Goal: Task Accomplishment & Management: Use online tool/utility

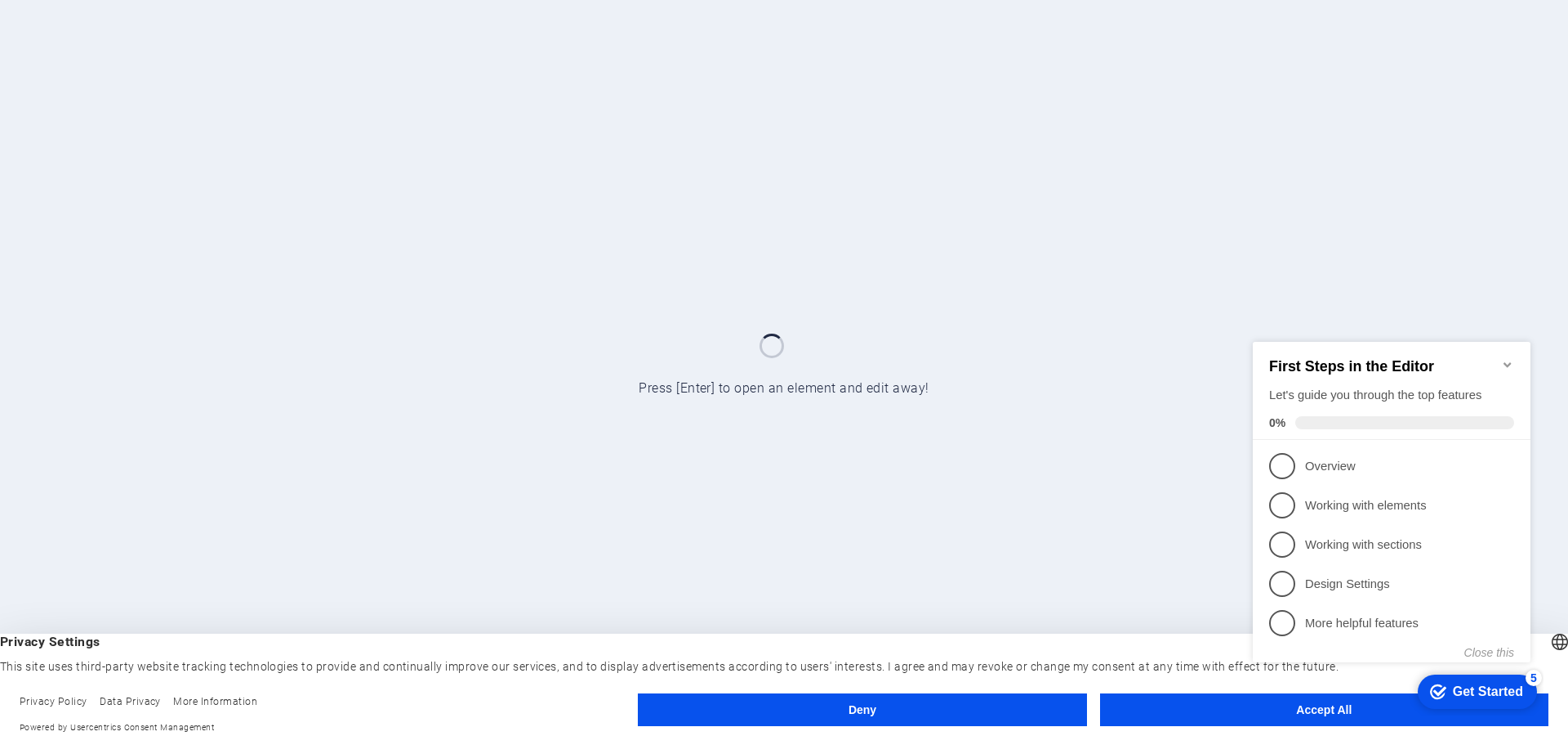
click at [1348, 708] on div "checkmark Get Started 5 First Steps in the Editor Let's guide you through the t…" at bounding box center [1395, 516] width 297 height 397
click at [1345, 704] on div "checkmark Get Started 5 First Steps in the Editor Let's guide you through the t…" at bounding box center [1395, 516] width 297 height 397
click at [1508, 357] on icon "Minimize checklist" at bounding box center [1507, 363] width 13 height 13
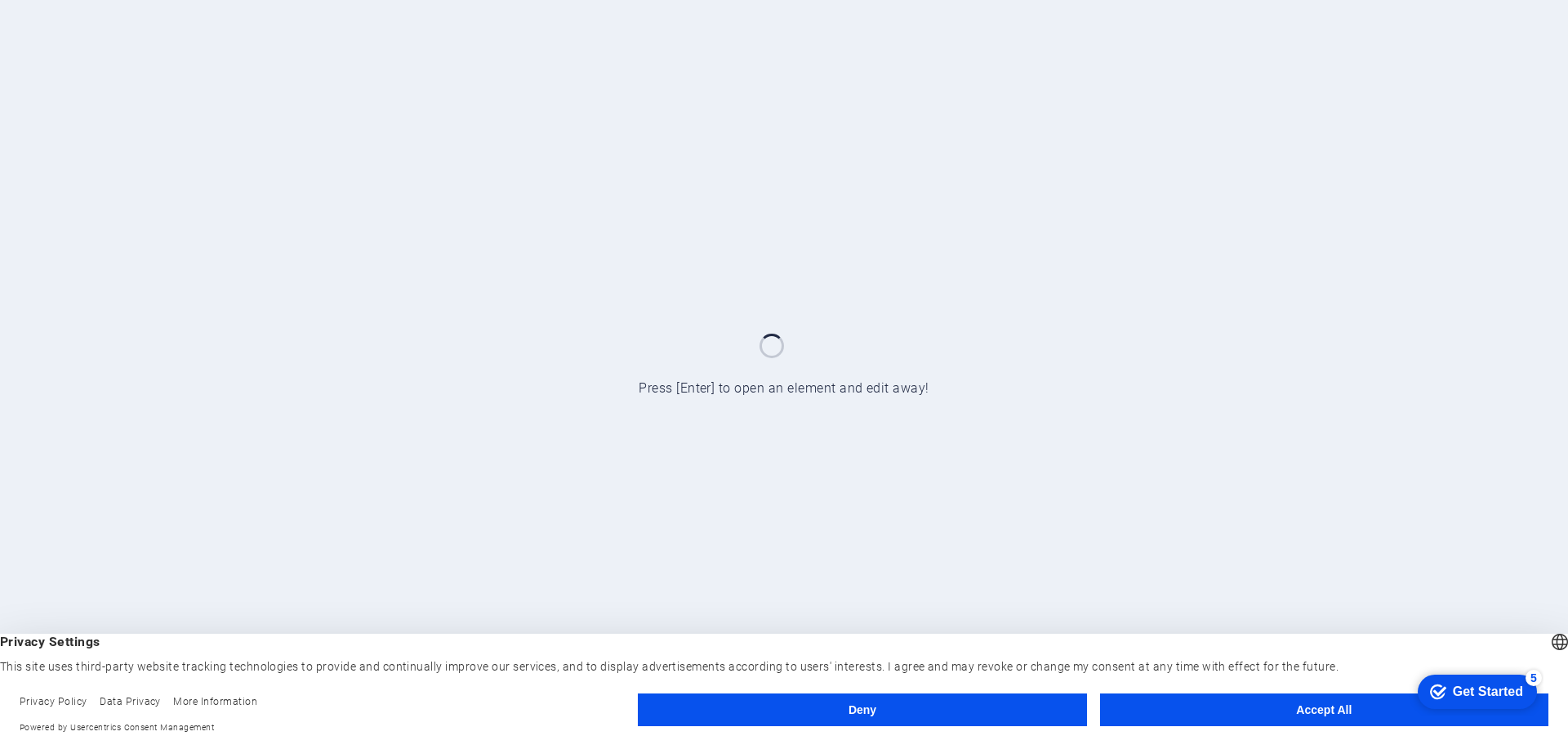
click at [1326, 715] on body "Proledger Consulting Limited Start Press [Enter] to open an element and edit aw…" at bounding box center [784, 372] width 1568 height 745
click at [1325, 714] on button "Accept All" at bounding box center [1324, 710] width 449 height 33
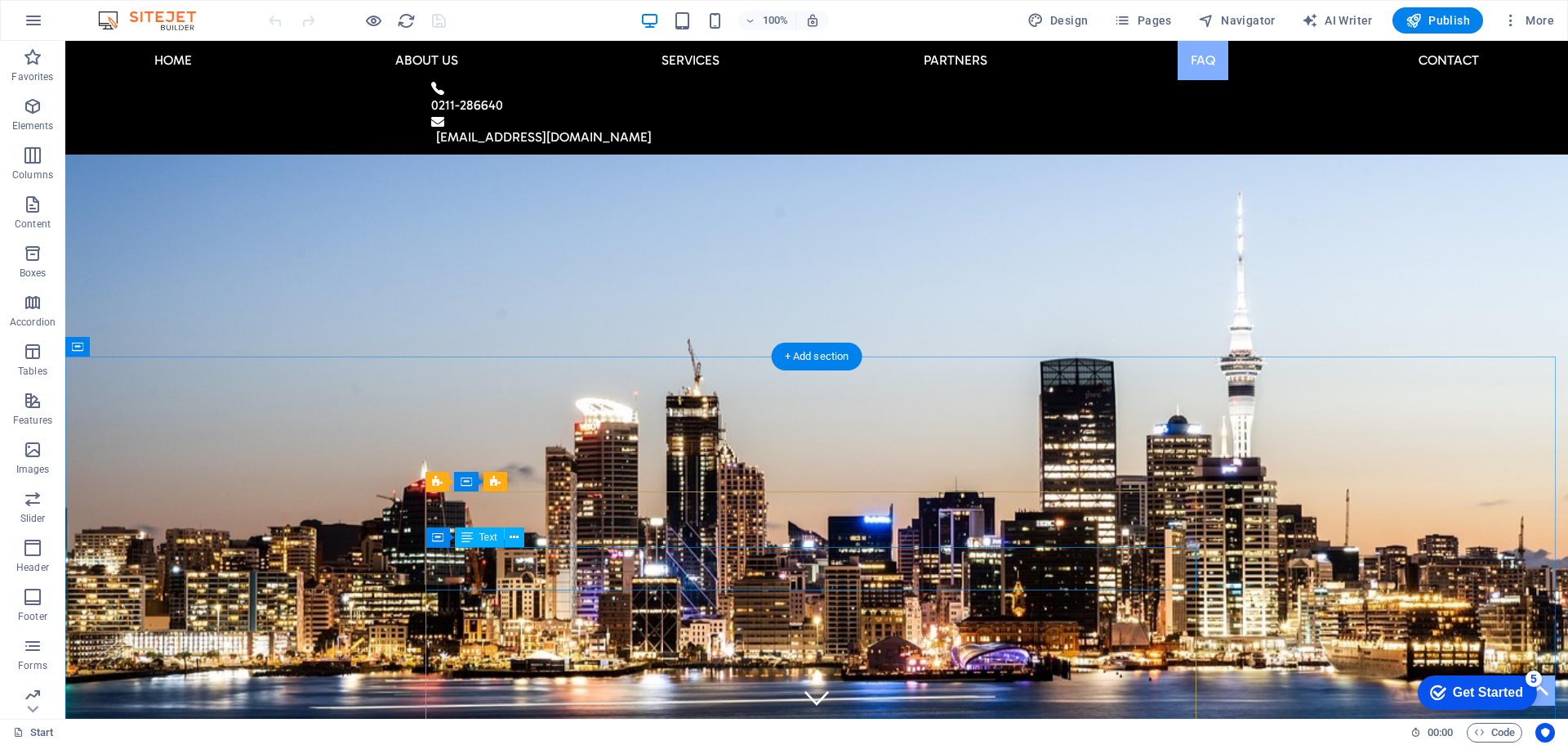
scroll to position [6958, 0]
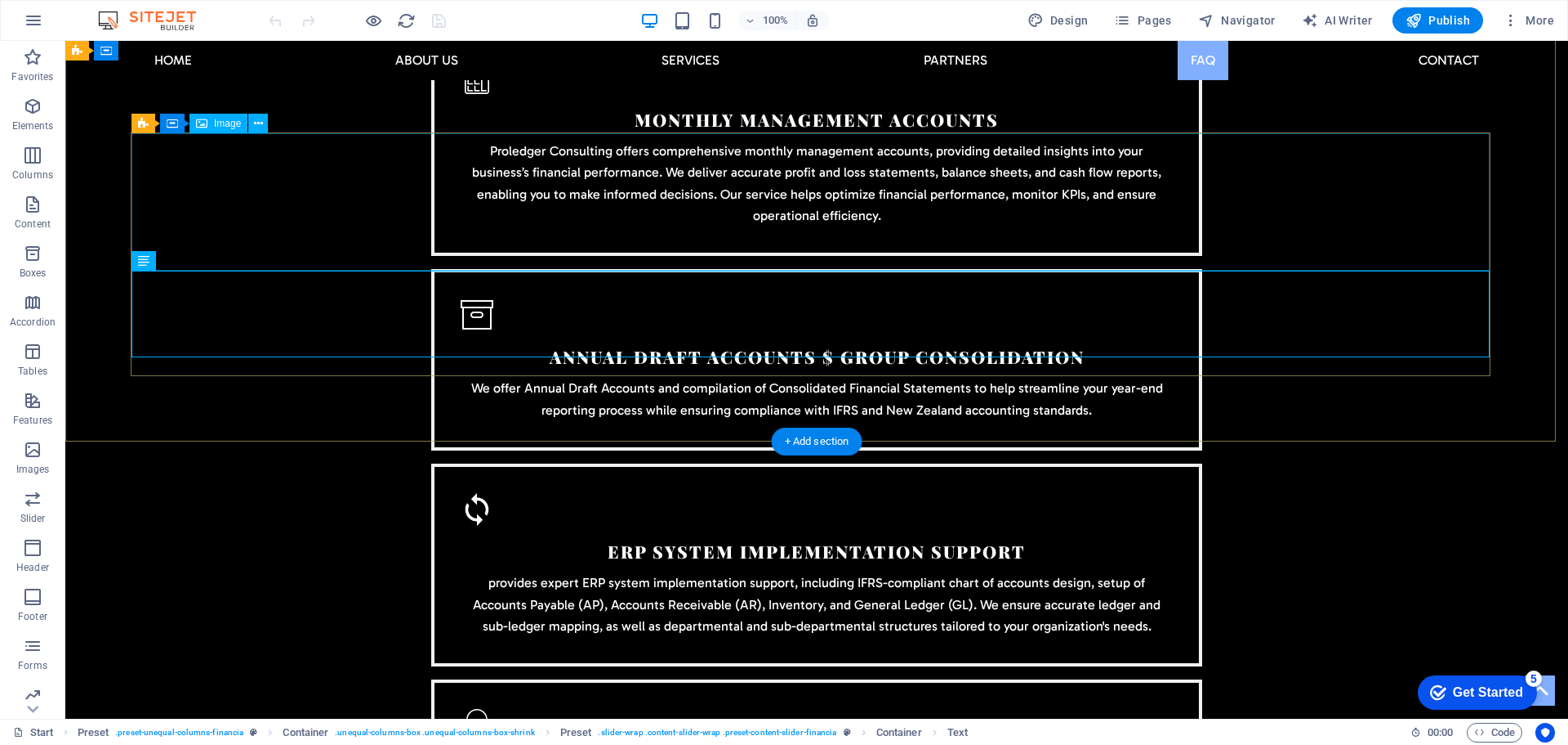
click at [257, 123] on icon at bounding box center [258, 124] width 9 height 18
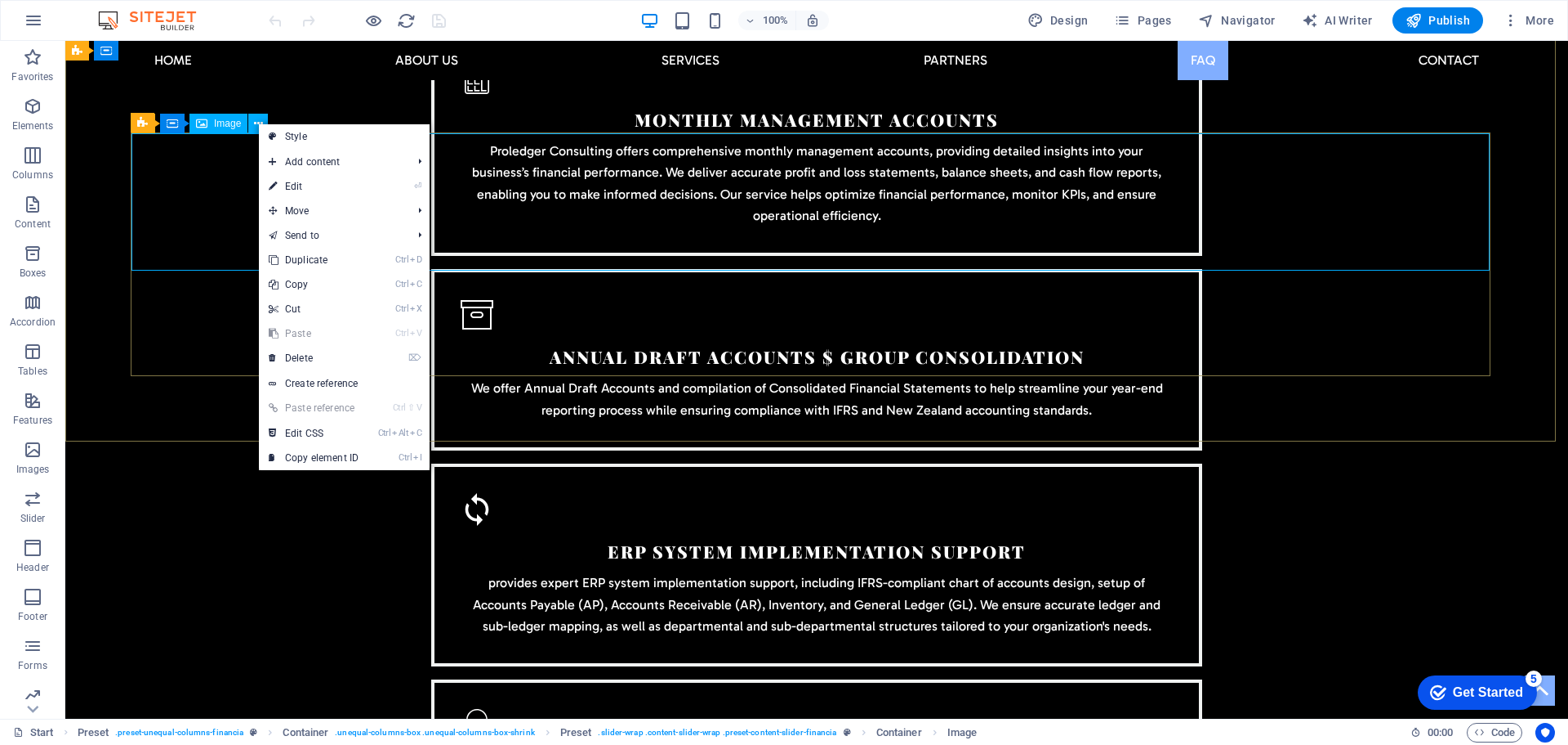
click at [213, 127] on div "Image" at bounding box center [219, 124] width 58 height 19
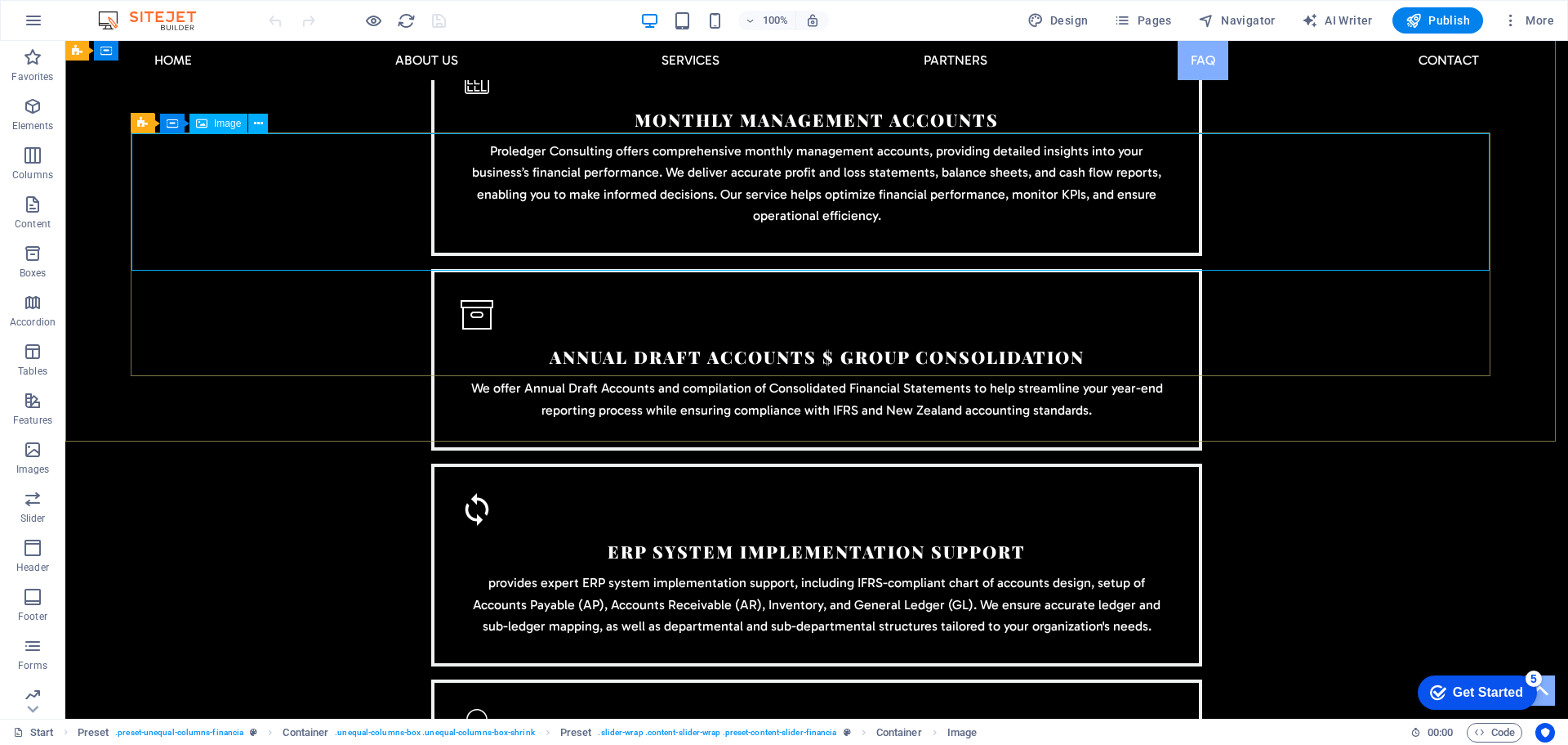
click at [215, 122] on span "Image" at bounding box center [228, 124] width 27 height 10
click at [203, 125] on icon at bounding box center [201, 124] width 12 height 19
click at [174, 120] on icon at bounding box center [171, 123] width 12 height 19
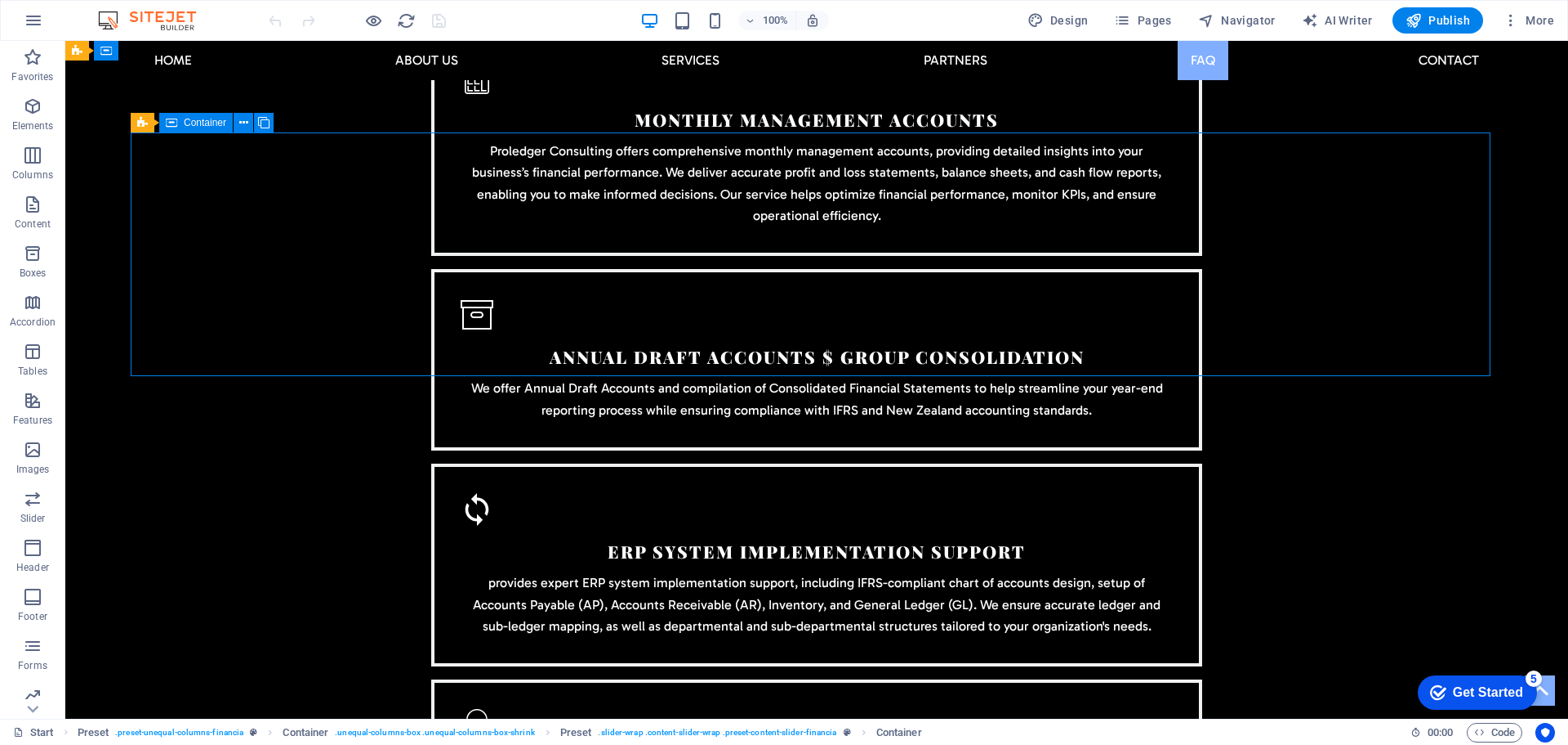
click at [175, 120] on icon at bounding box center [171, 123] width 12 height 19
click at [243, 122] on icon at bounding box center [243, 123] width 9 height 18
click at [204, 109] on icon at bounding box center [203, 107] width 9 height 18
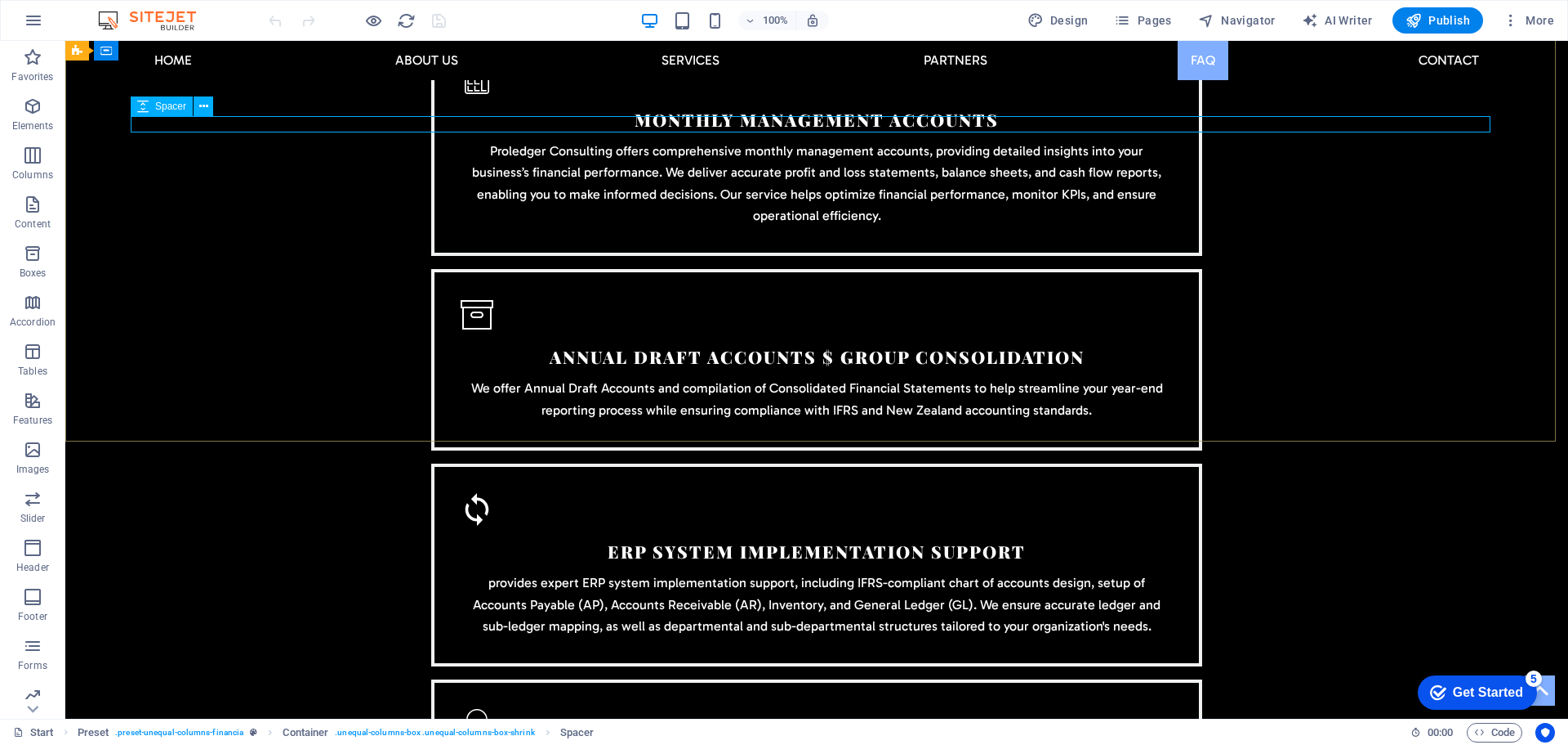
click at [166, 108] on span "Spacer" at bounding box center [170, 106] width 31 height 10
click at [203, 104] on icon at bounding box center [203, 107] width 9 height 18
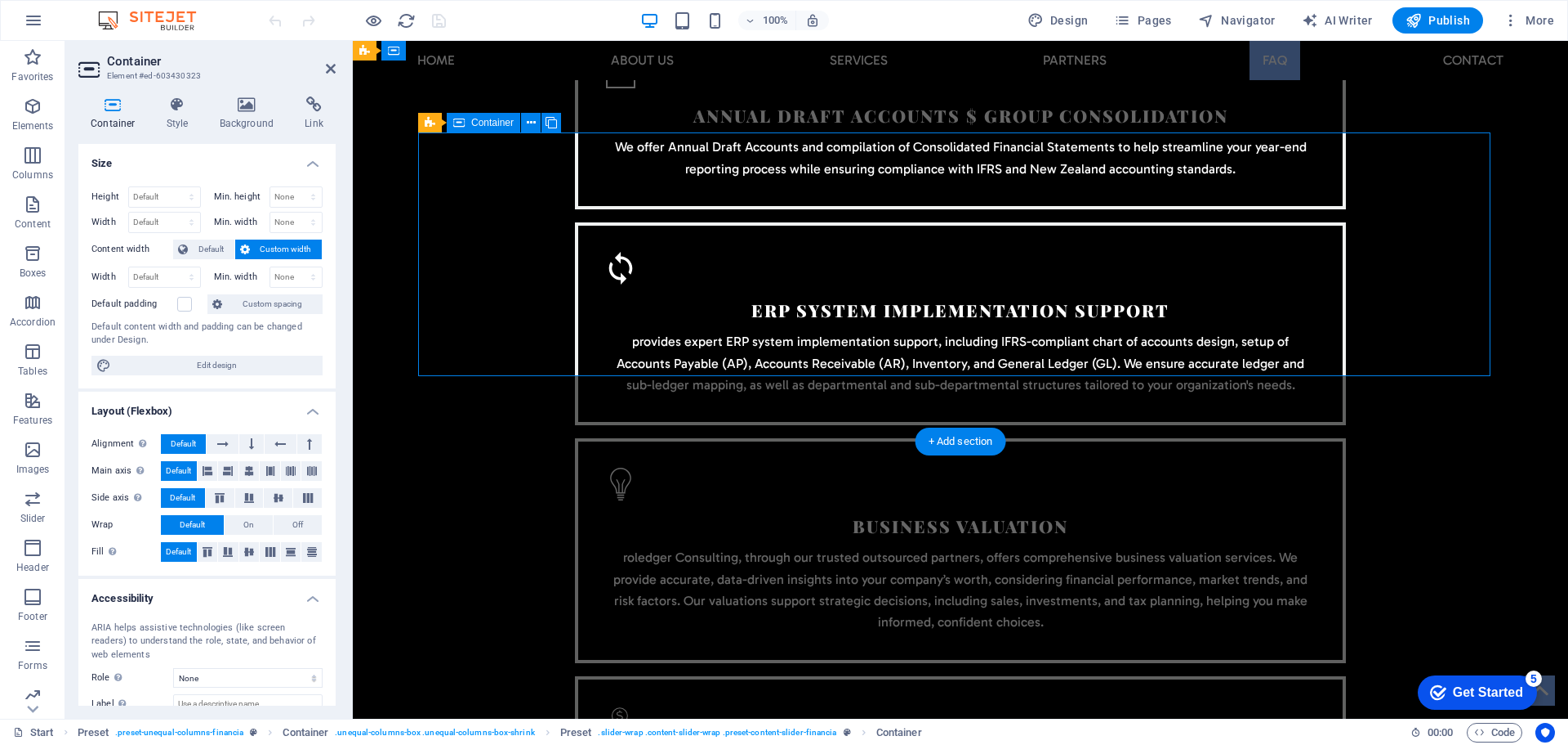
click at [181, 107] on icon at bounding box center [178, 104] width 47 height 17
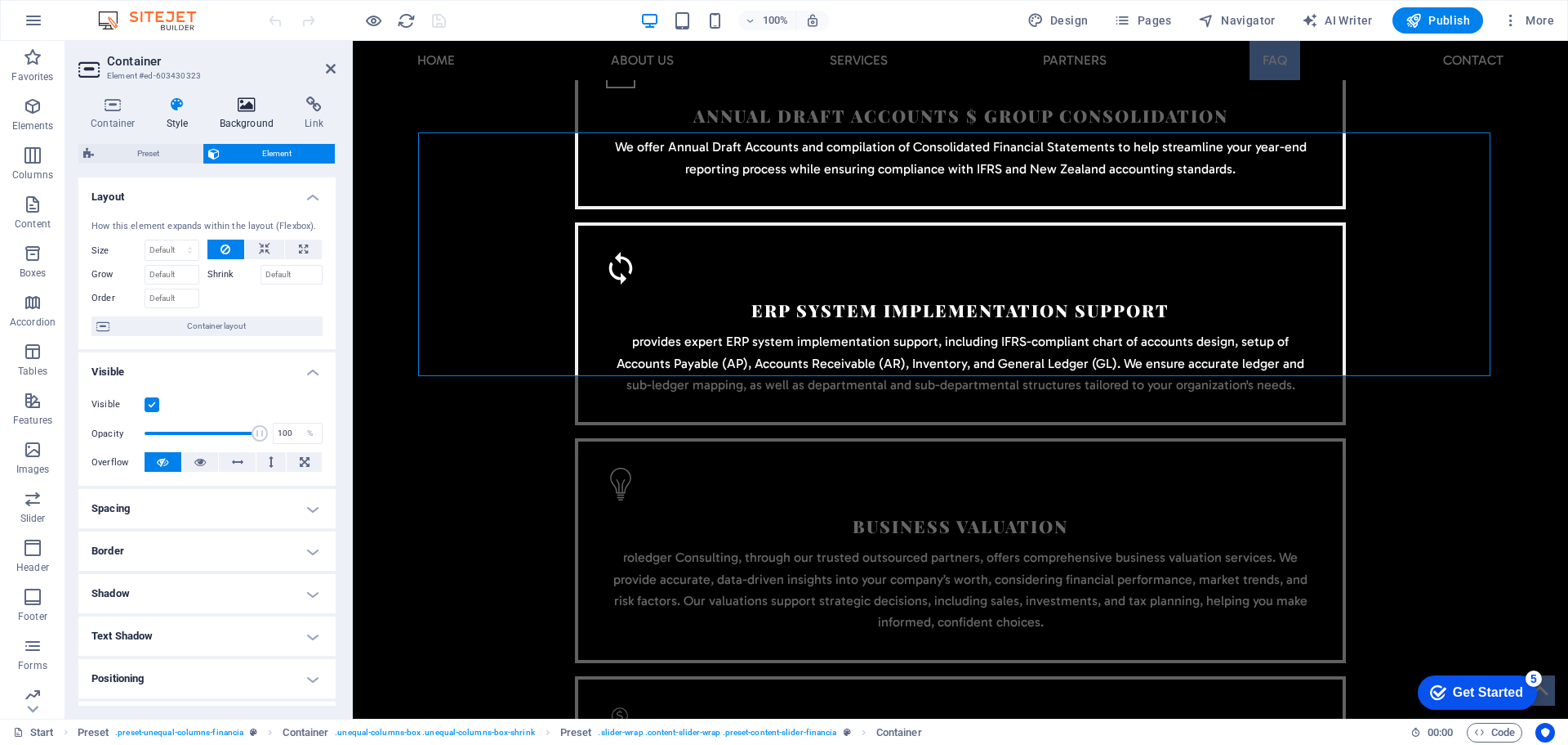
click at [250, 105] on icon at bounding box center [246, 104] width 79 height 17
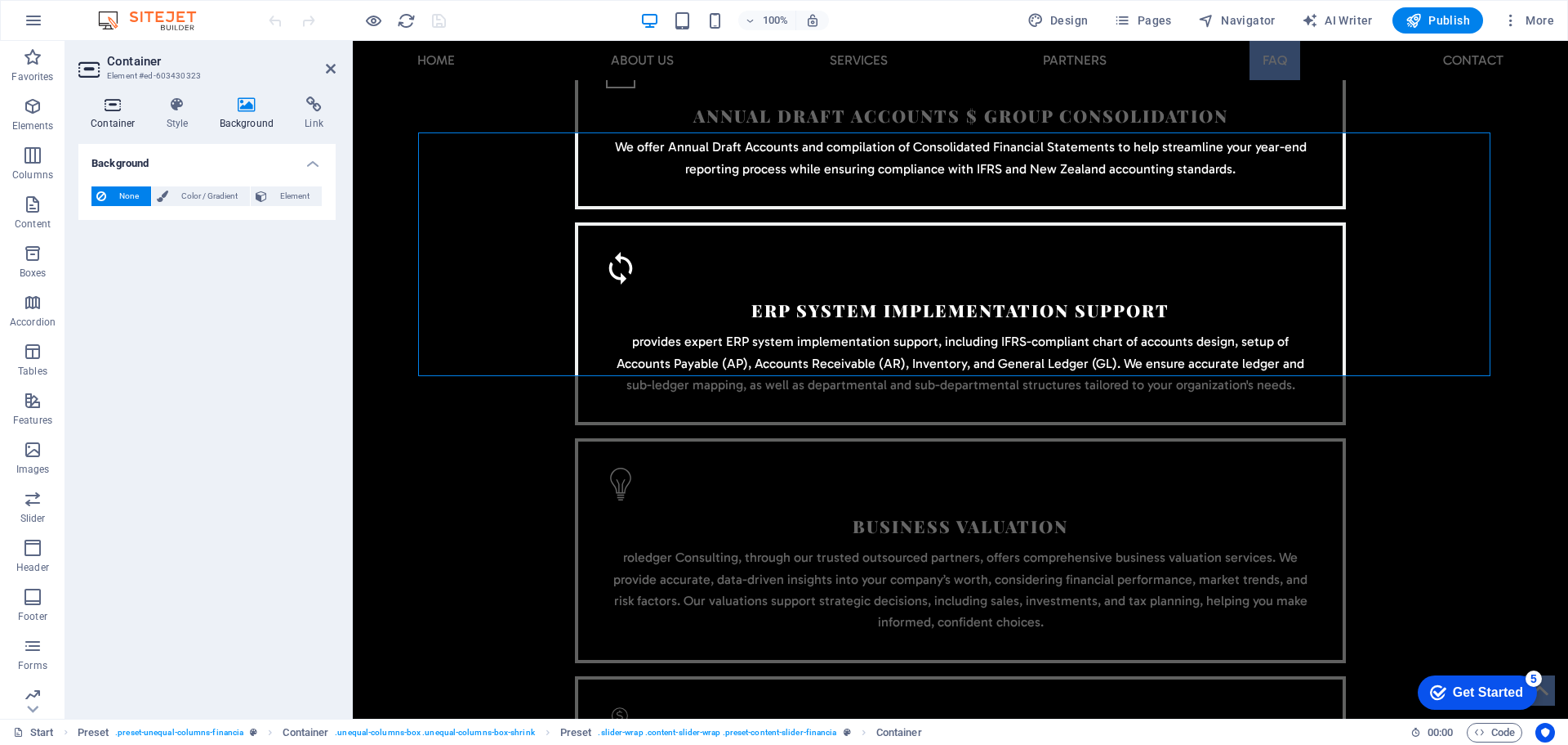
click at [108, 108] on icon at bounding box center [113, 104] width 69 height 17
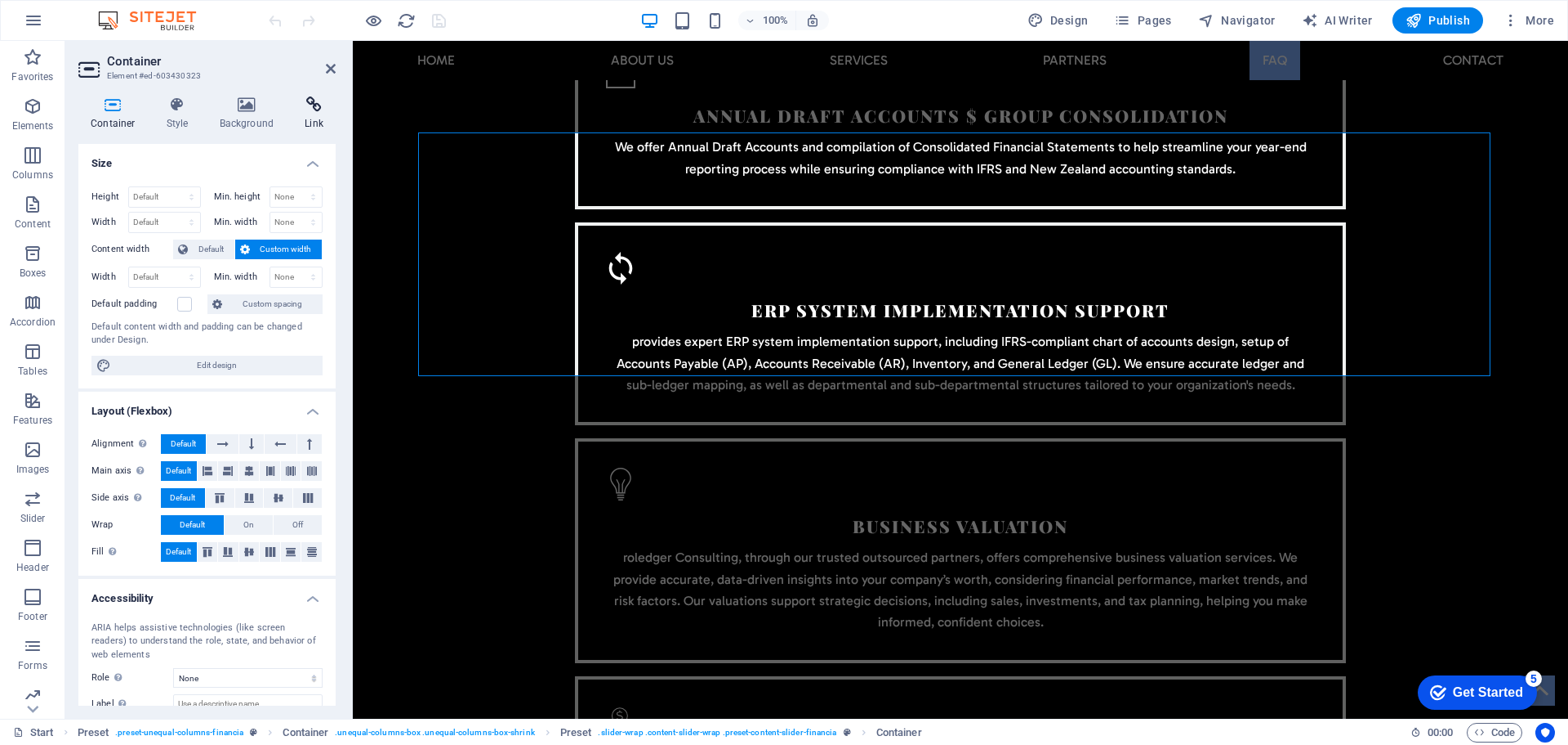
click at [310, 114] on h4 "Link" at bounding box center [313, 113] width 43 height 34
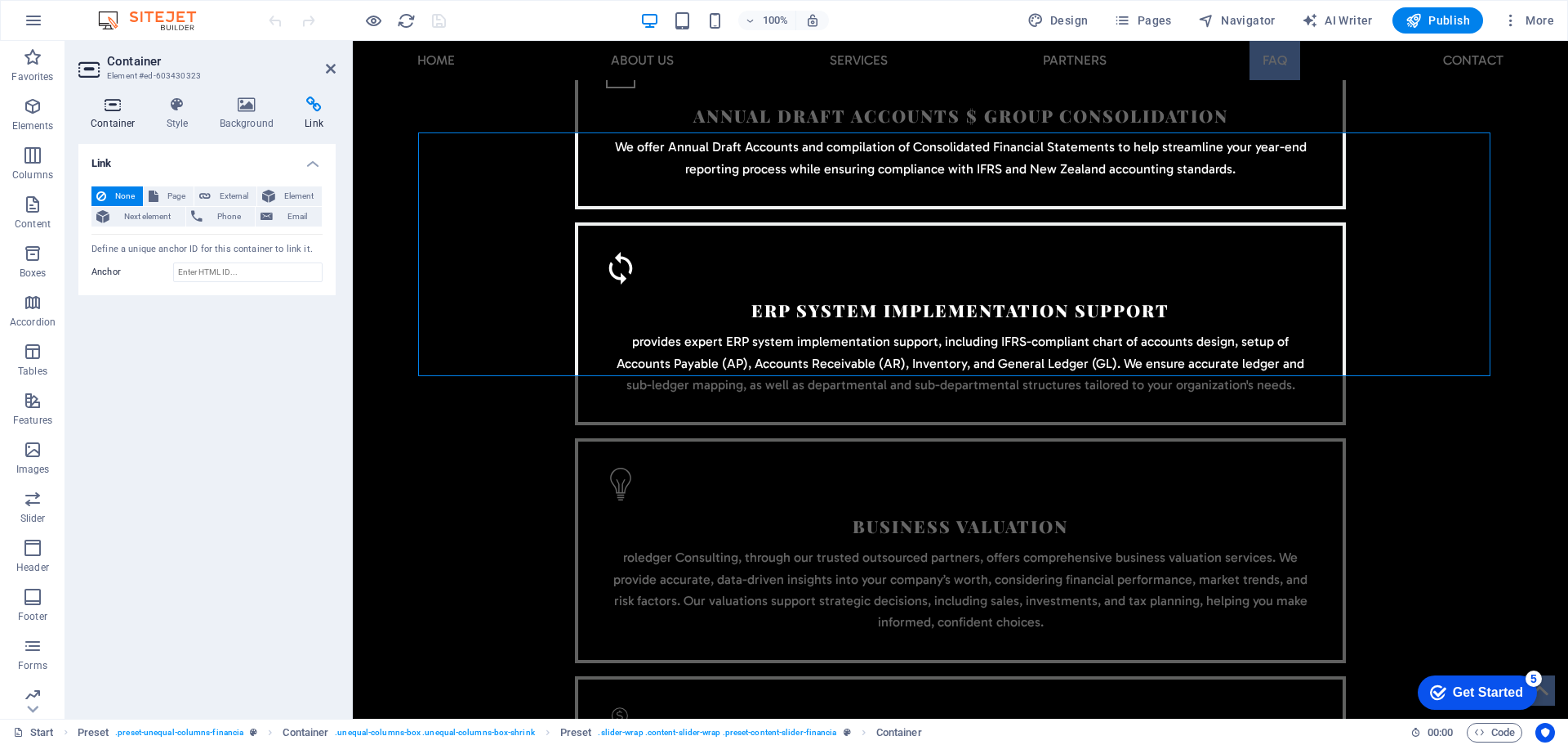
click at [99, 106] on icon at bounding box center [113, 104] width 69 height 17
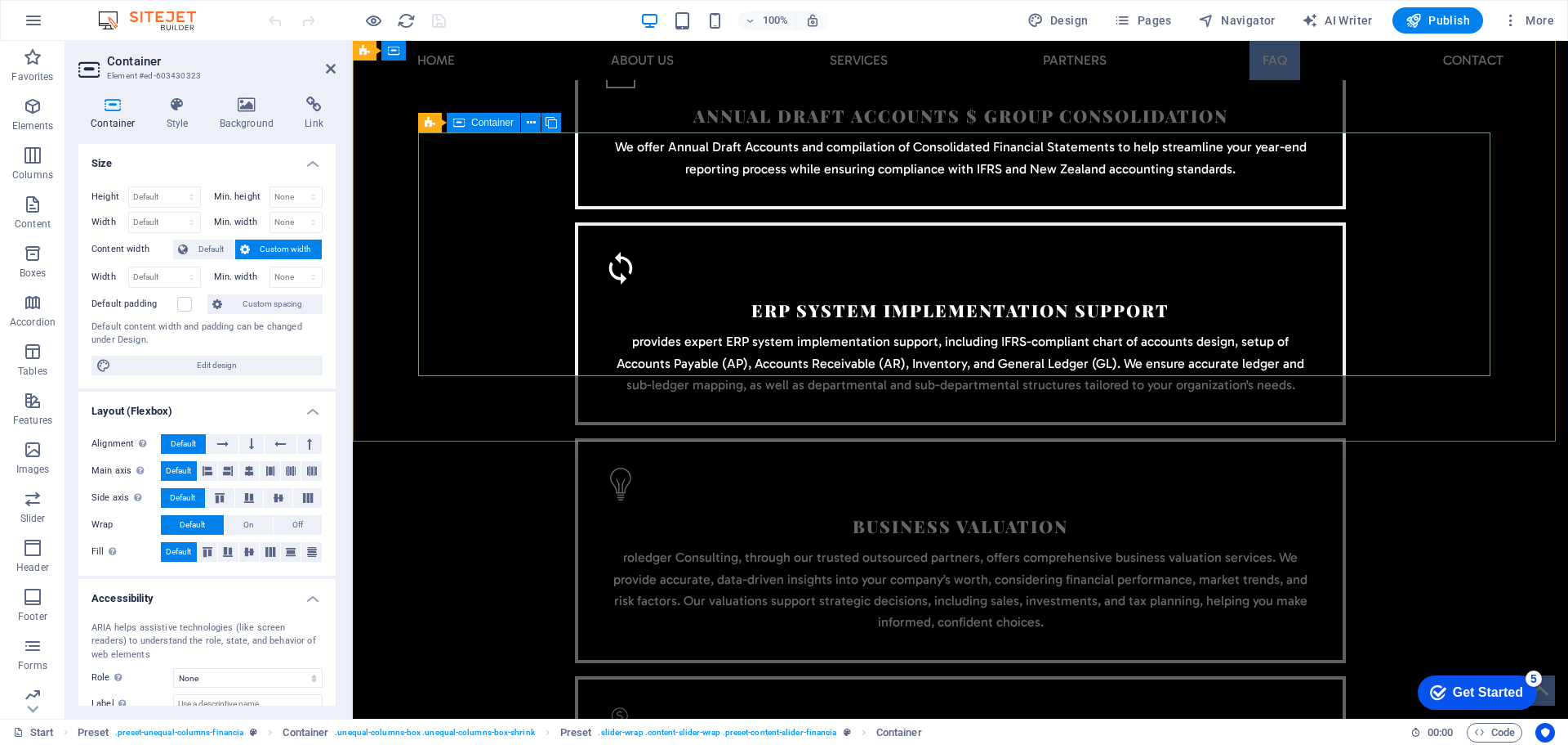
click at [106, 111] on icon at bounding box center [113, 104] width 69 height 17
click at [110, 110] on icon at bounding box center [113, 104] width 69 height 17
click at [208, 466] on icon at bounding box center [207, 470] width 10 height 19
click at [223, 471] on icon at bounding box center [228, 470] width 10 height 19
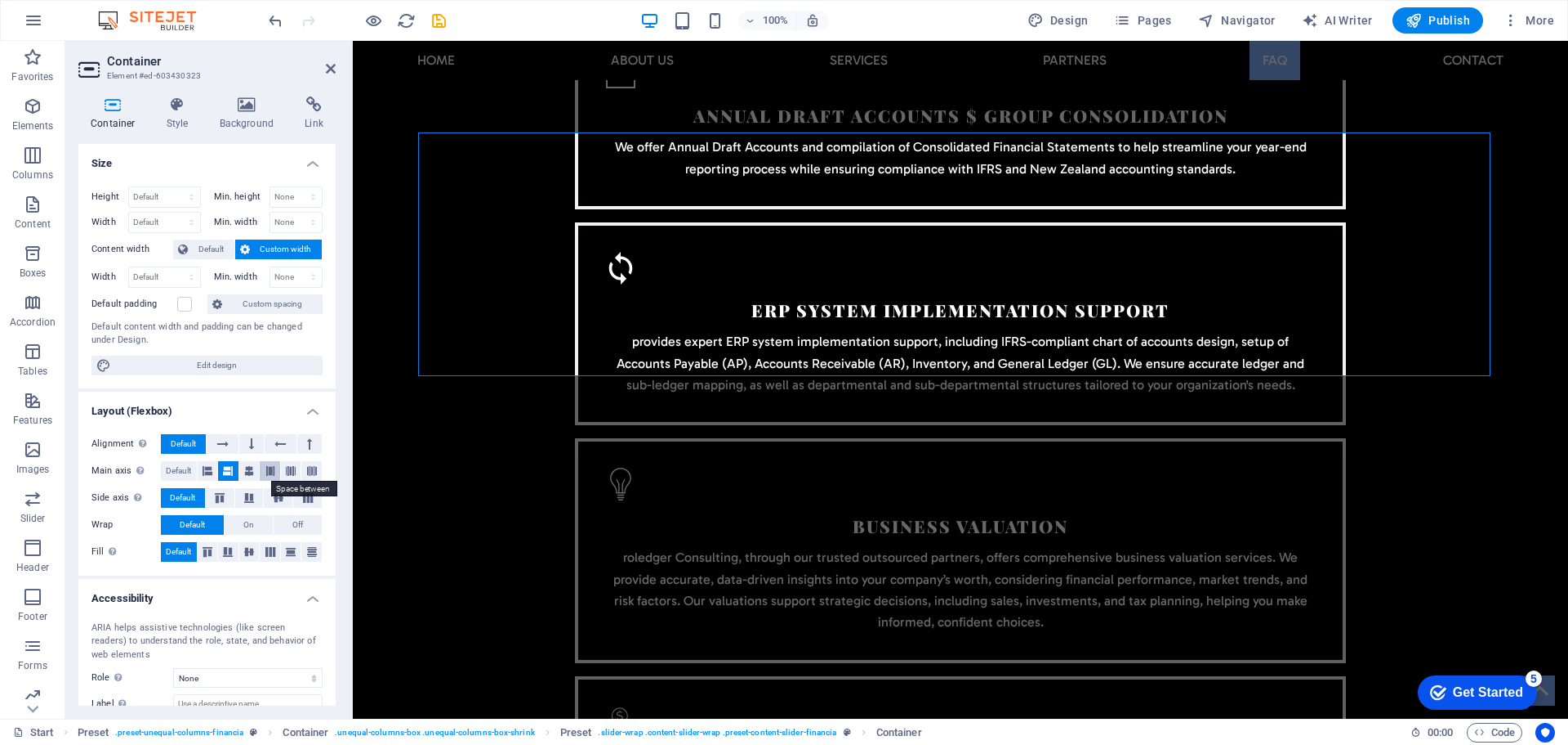
click at [266, 472] on icon at bounding box center [271, 470] width 10 height 19
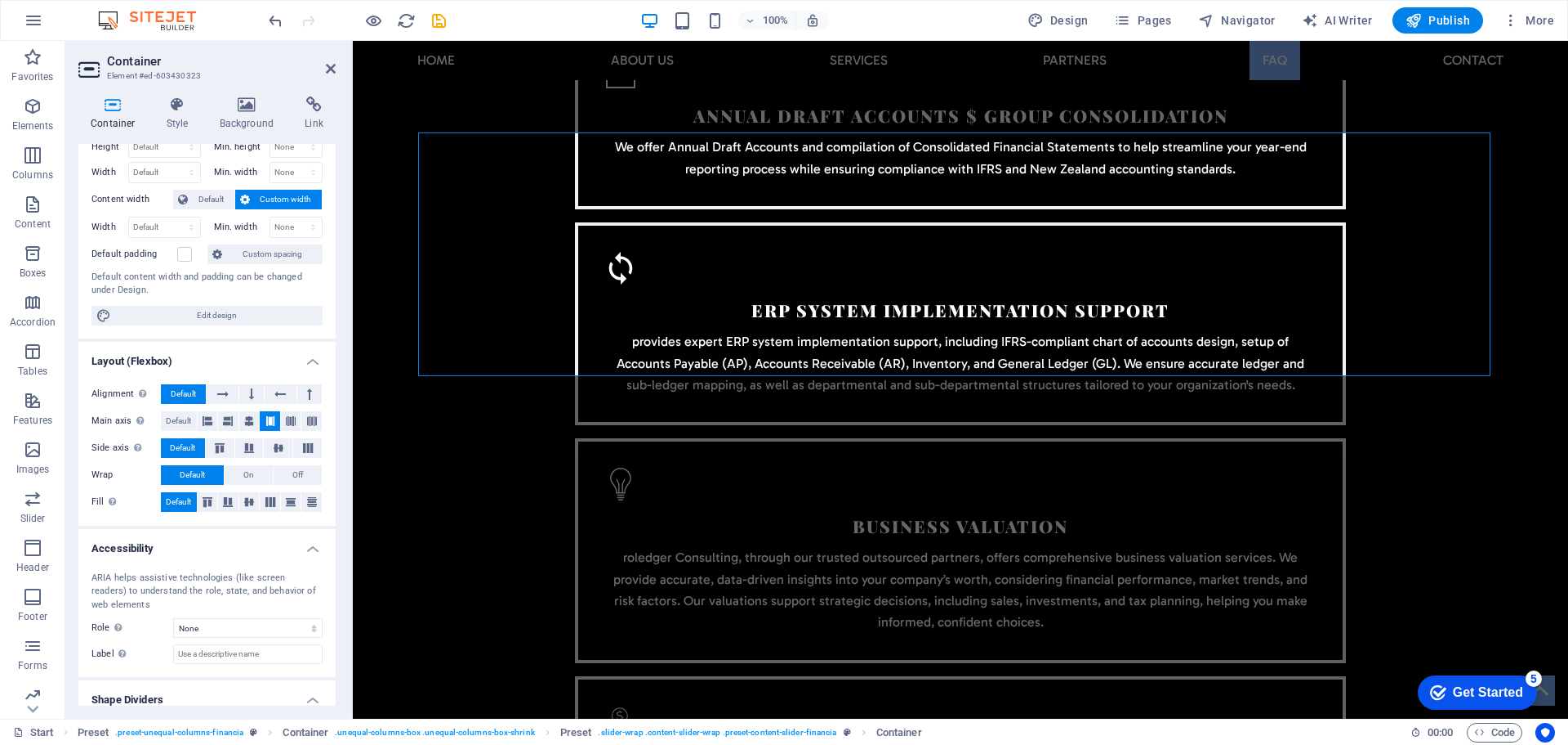
scroll to position [0, 0]
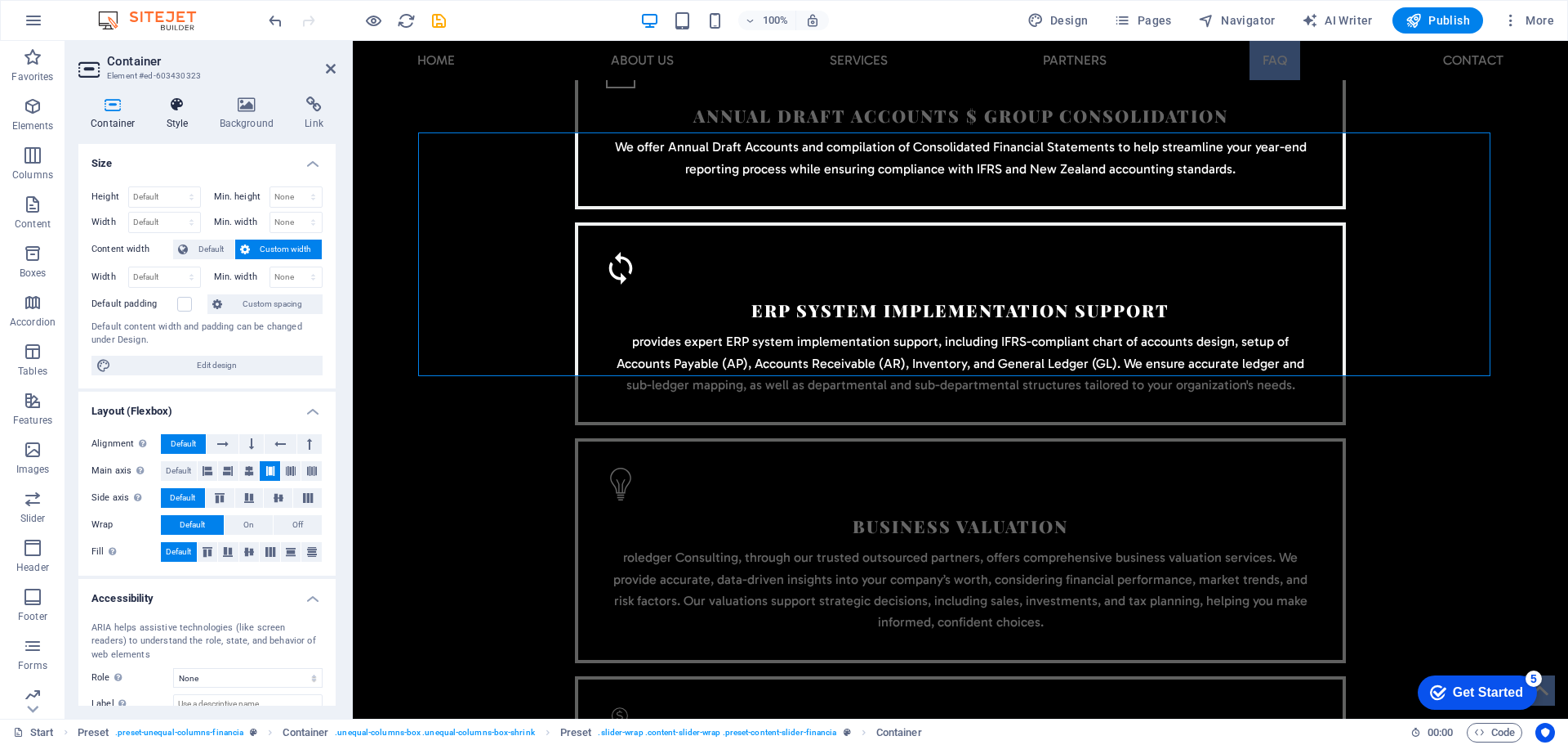
click at [179, 110] on icon at bounding box center [178, 104] width 47 height 17
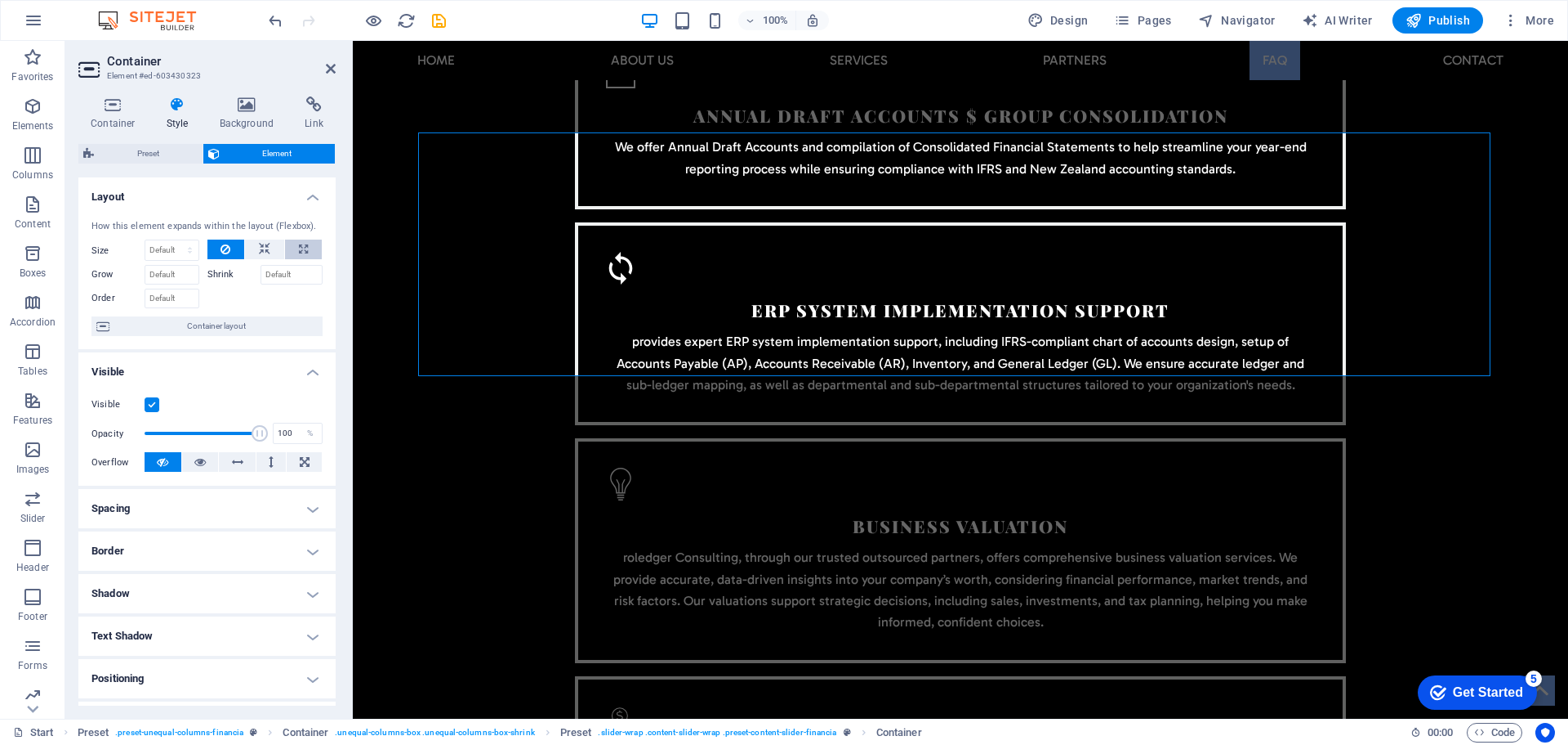
click at [295, 249] on button at bounding box center [304, 249] width 37 height 19
type input "100"
select select "%"
click at [295, 249] on button at bounding box center [304, 249] width 37 height 19
click at [260, 249] on icon at bounding box center [265, 249] width 12 height 19
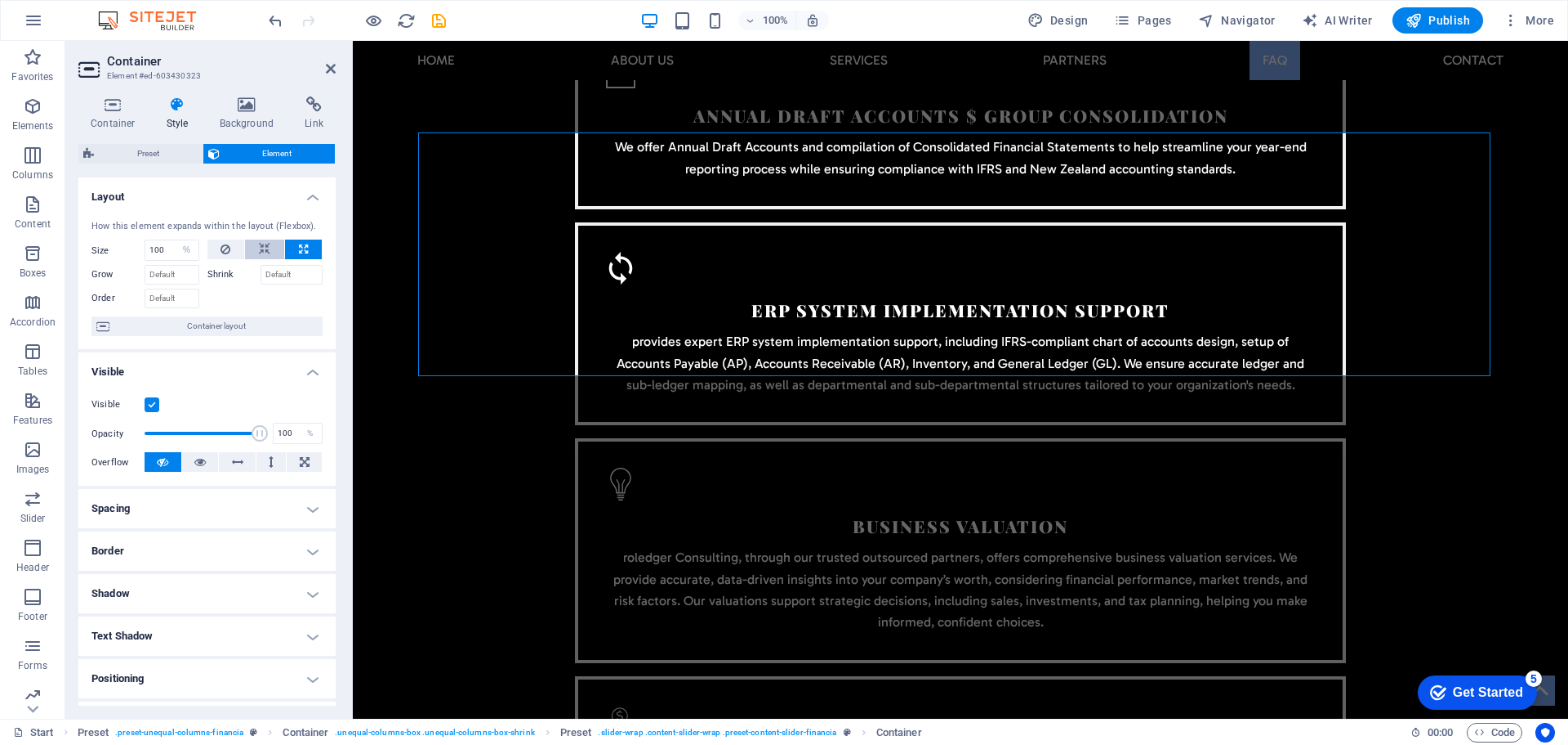
select select "DISABLED_OPTION_VALUE"
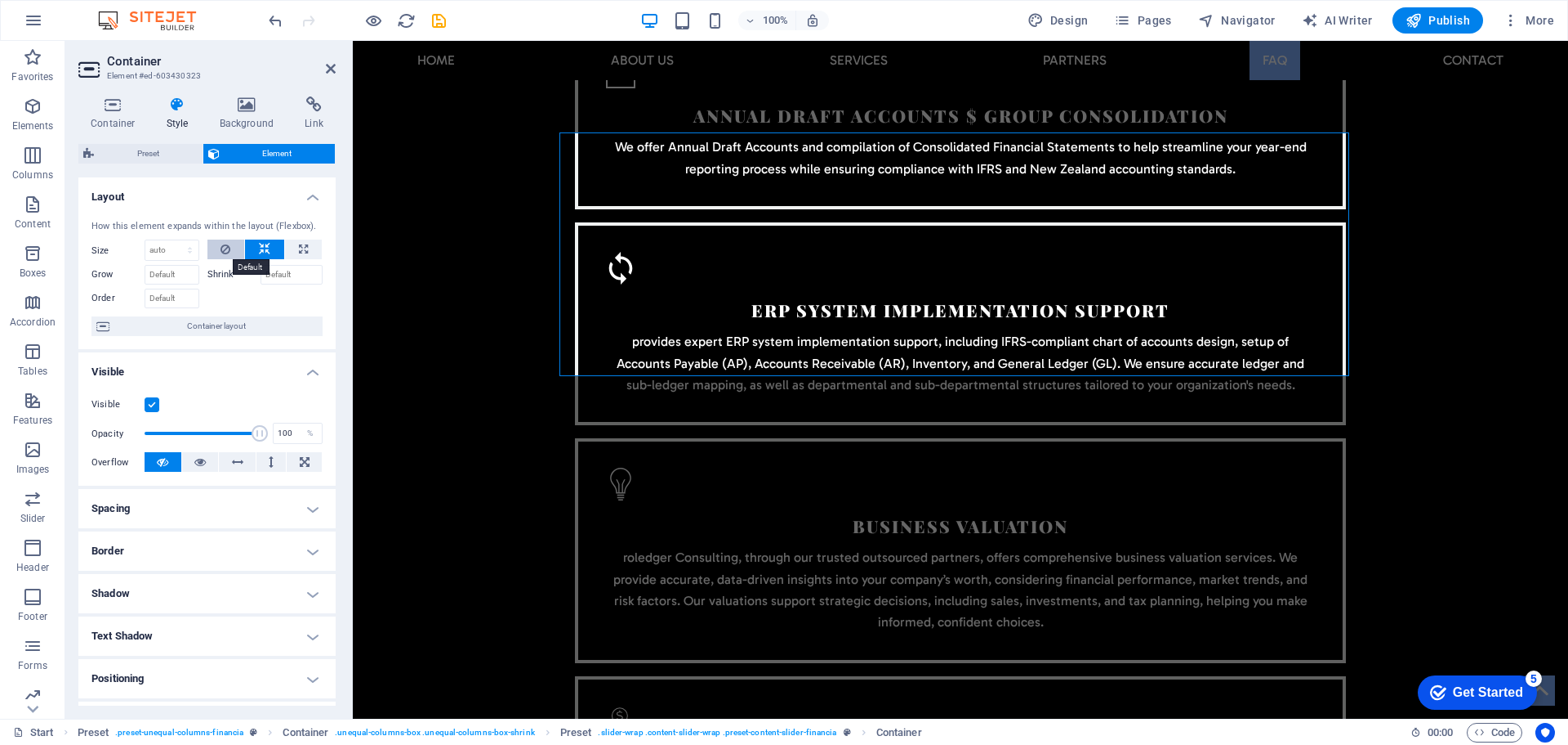
click at [229, 248] on icon at bounding box center [226, 249] width 10 height 19
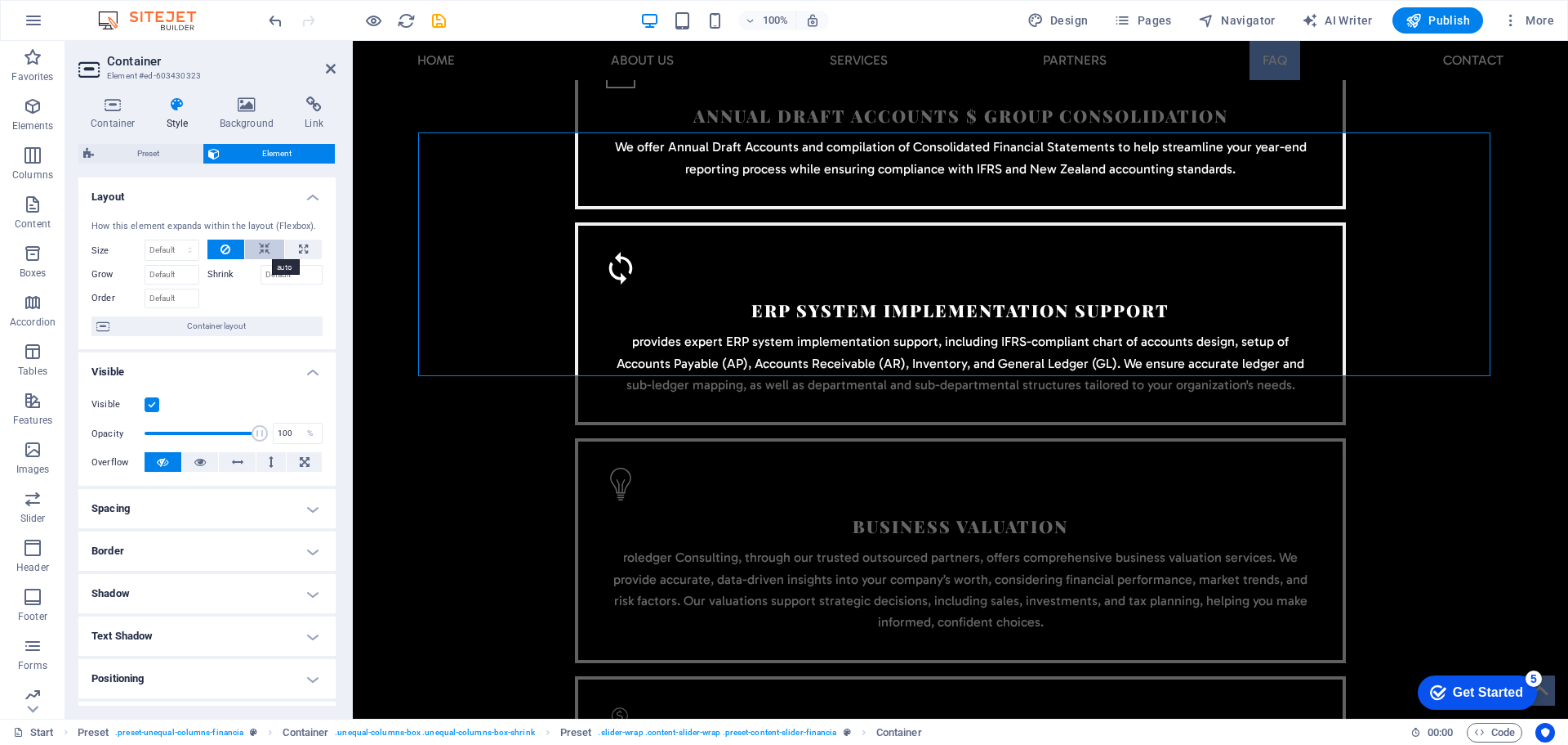
click at [266, 247] on icon at bounding box center [265, 249] width 12 height 19
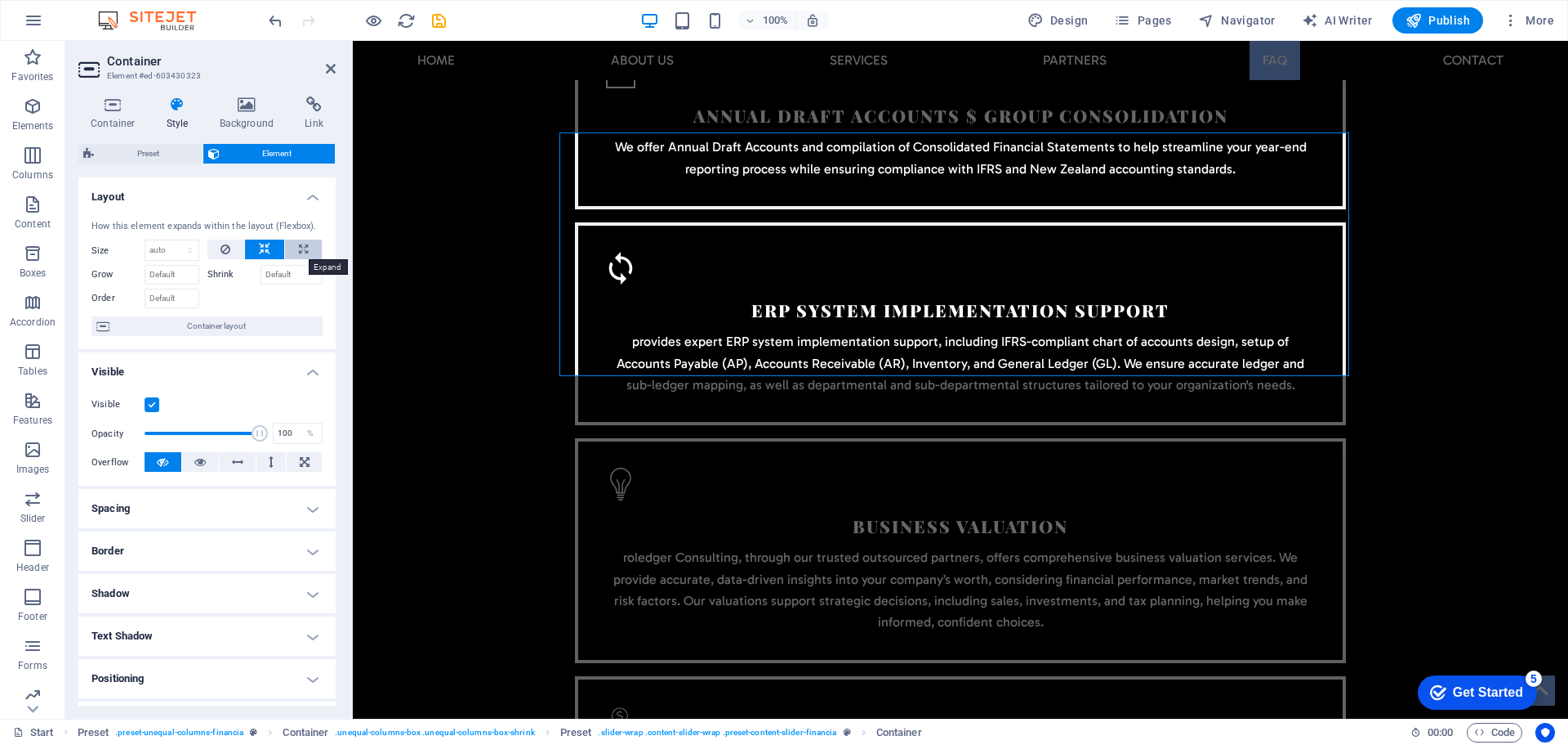
click at [303, 251] on icon at bounding box center [303, 249] width 9 height 19
type input "100"
select select "%"
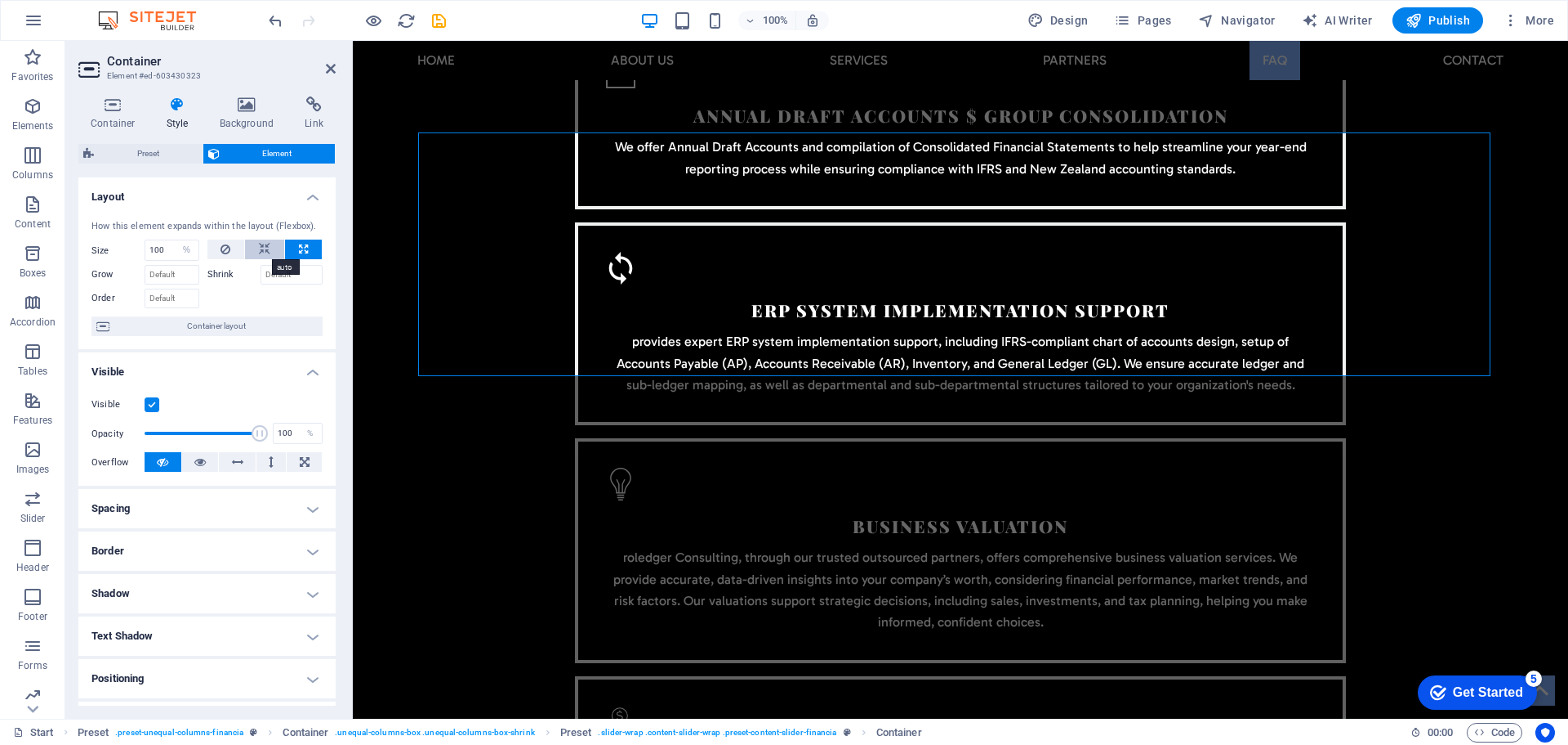
click at [262, 249] on icon at bounding box center [265, 249] width 12 height 19
select select "DISABLED_OPTION_VALUE"
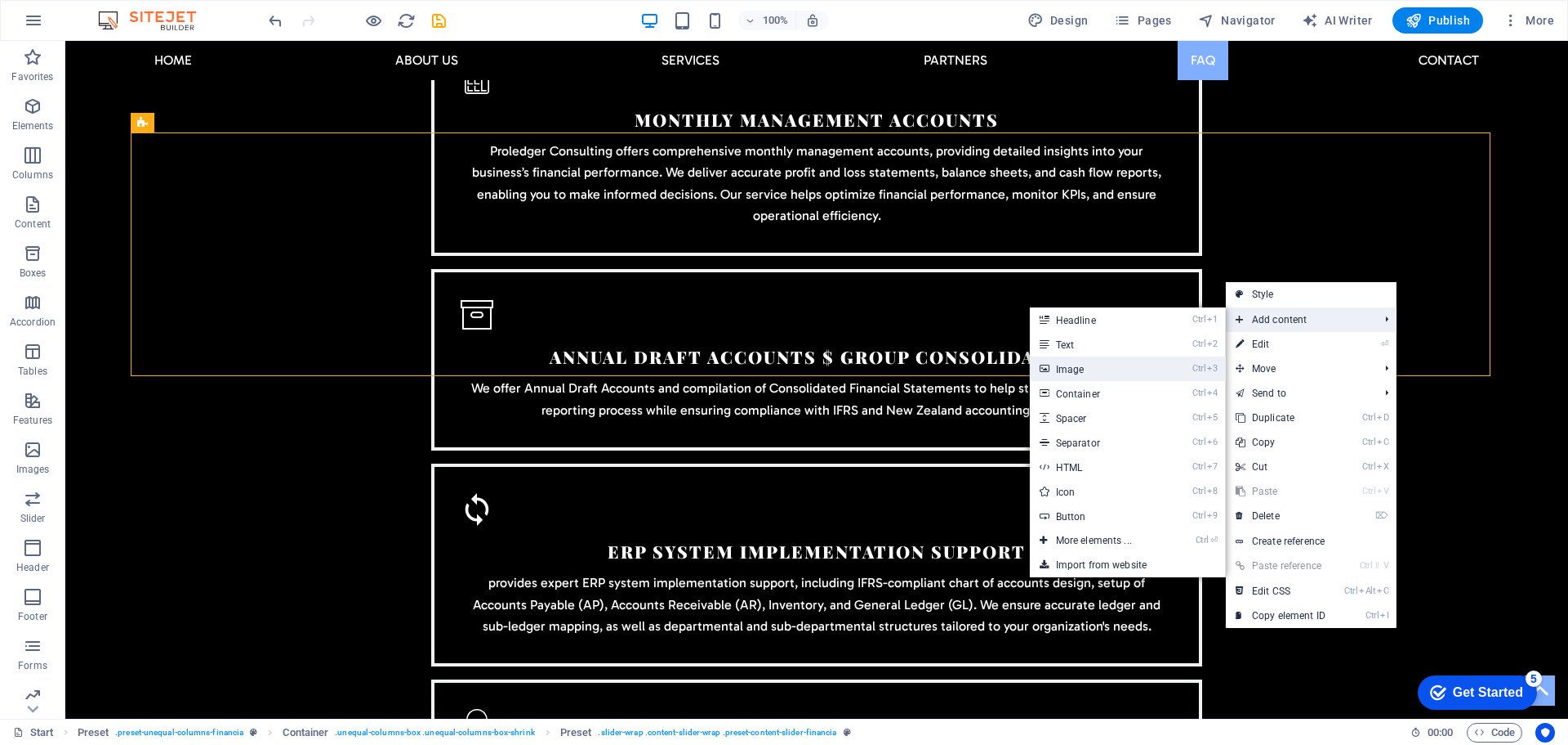
click at [1101, 363] on link "Ctrl 3 Image" at bounding box center [1097, 368] width 134 height 24
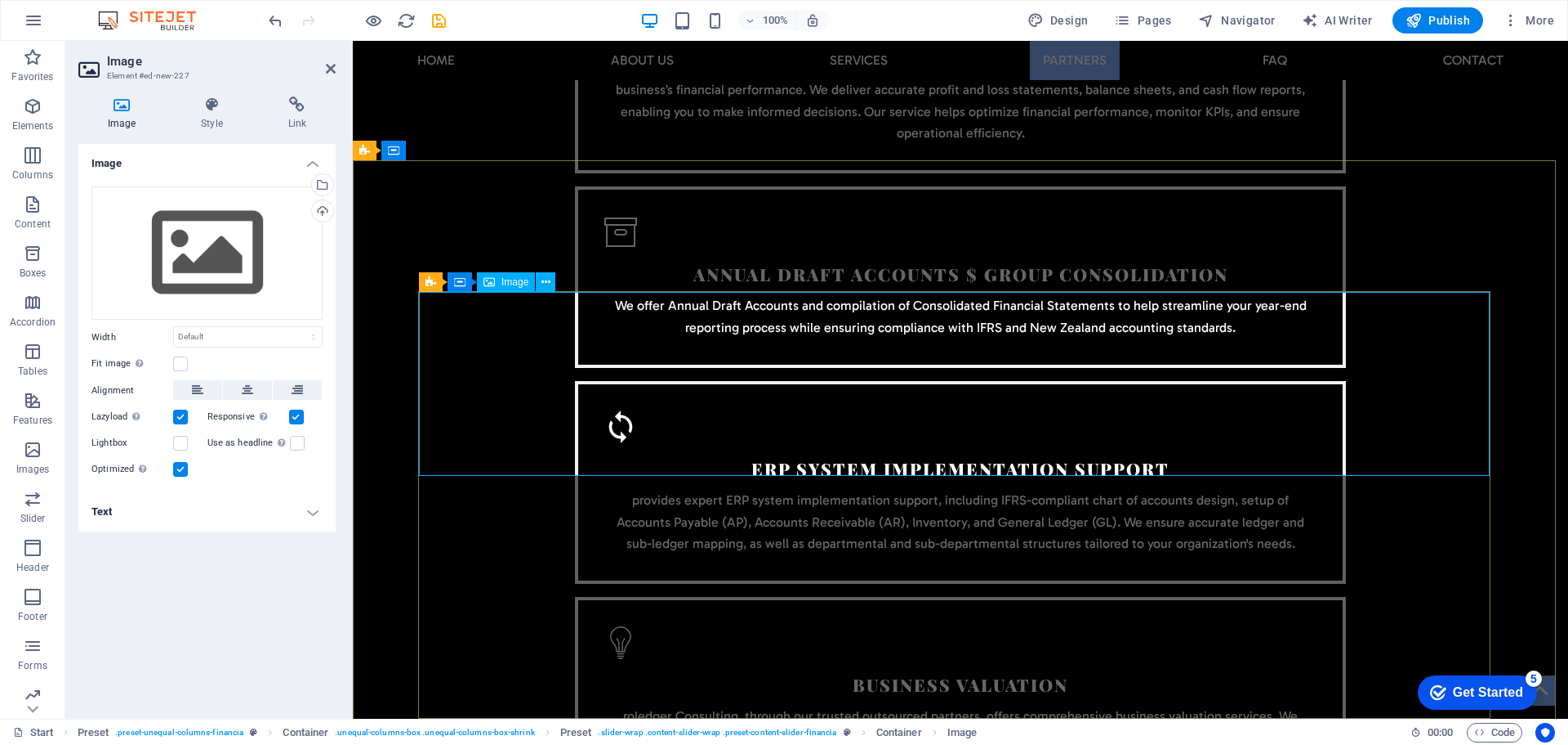
scroll to position [6876, 0]
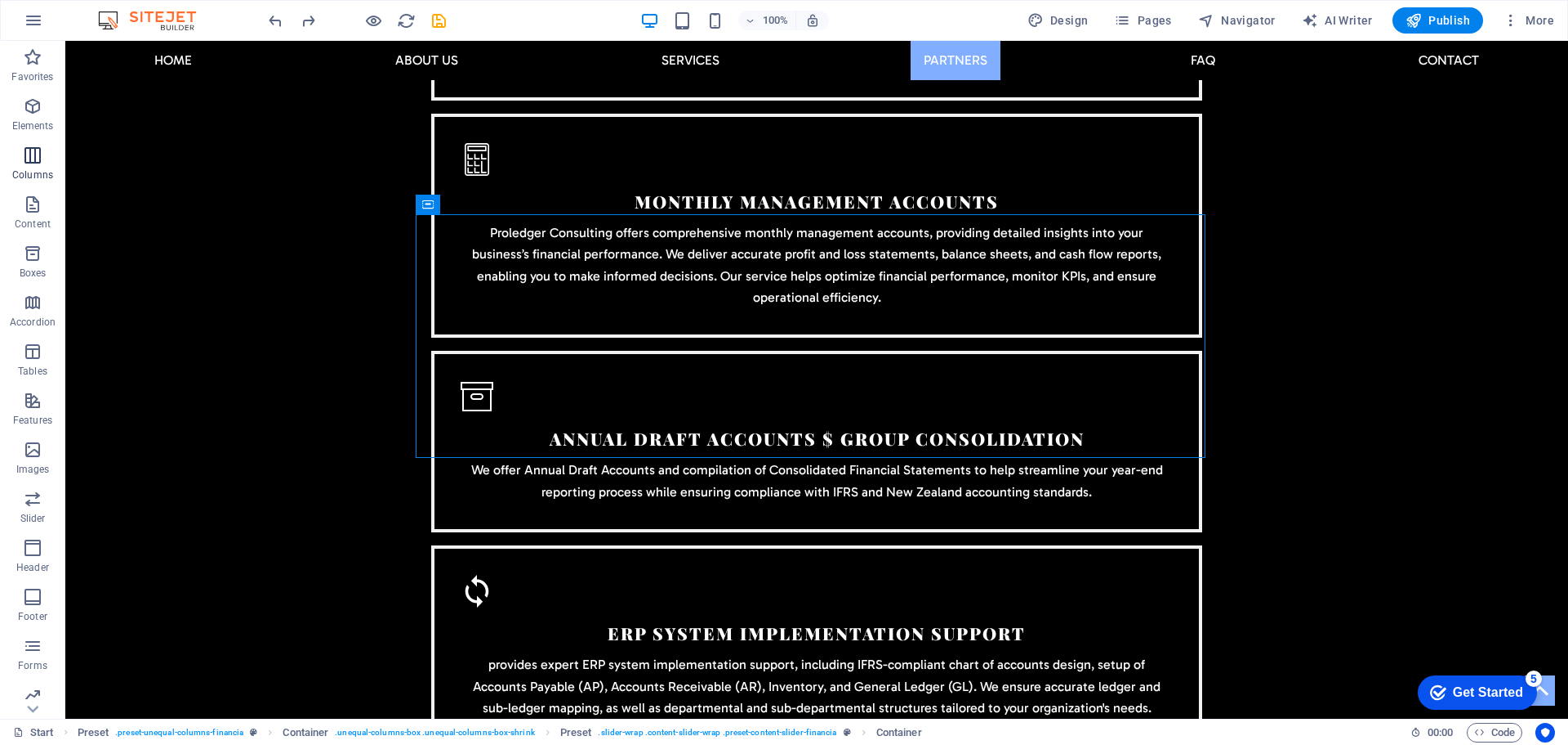
click at [36, 141] on button "Columns" at bounding box center [32, 164] width 65 height 49
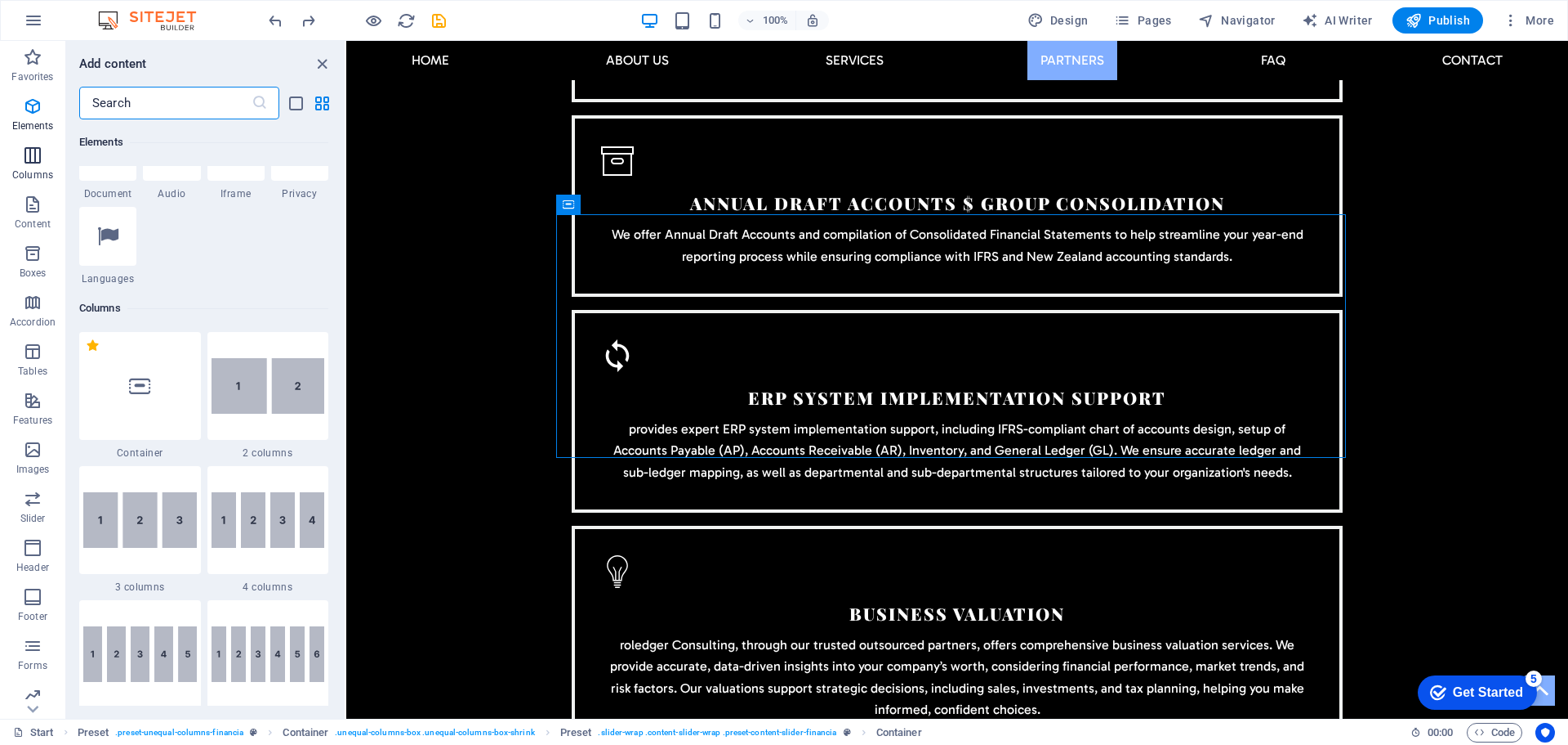
scroll to position [809, 0]
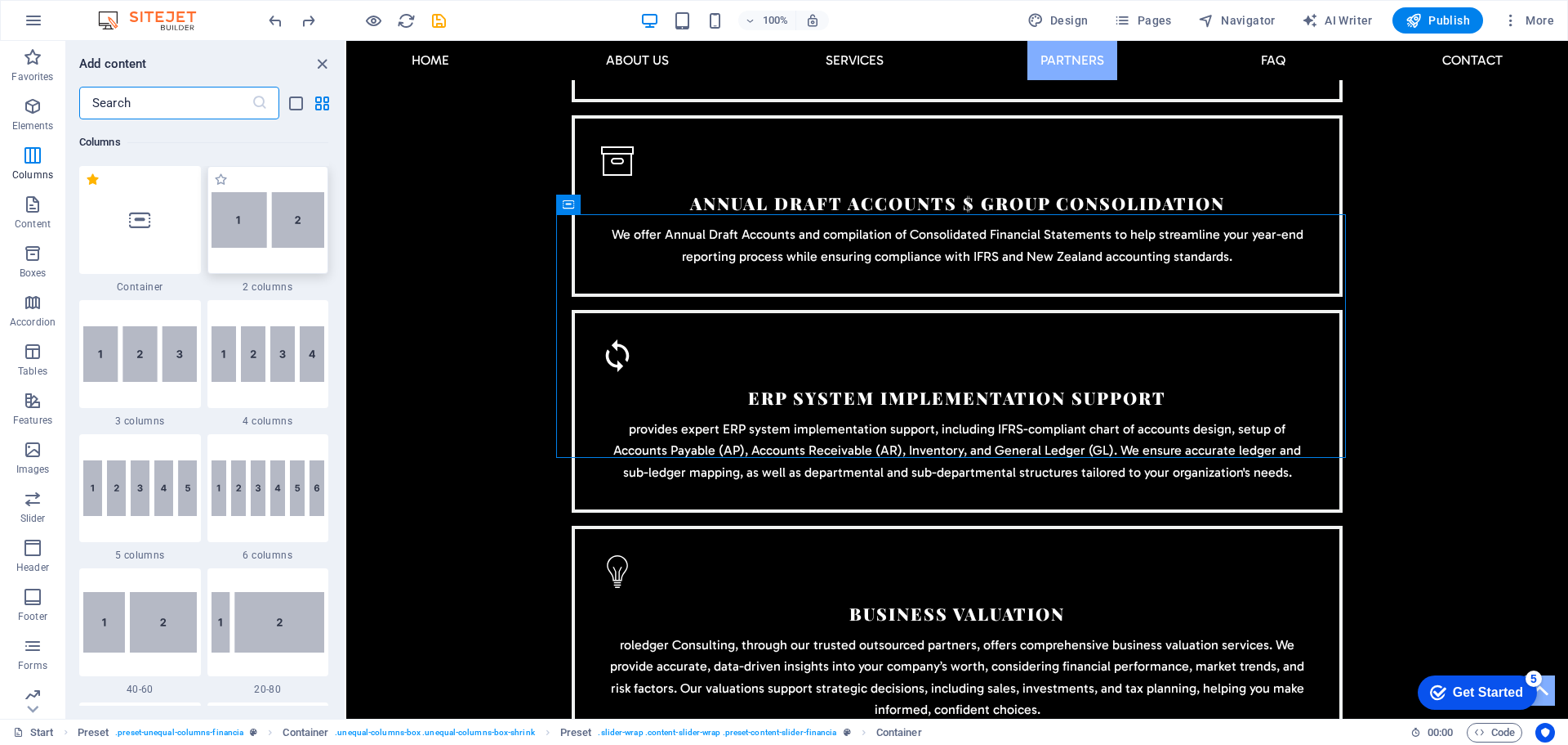
click at [303, 241] on img at bounding box center [268, 219] width 114 height 56
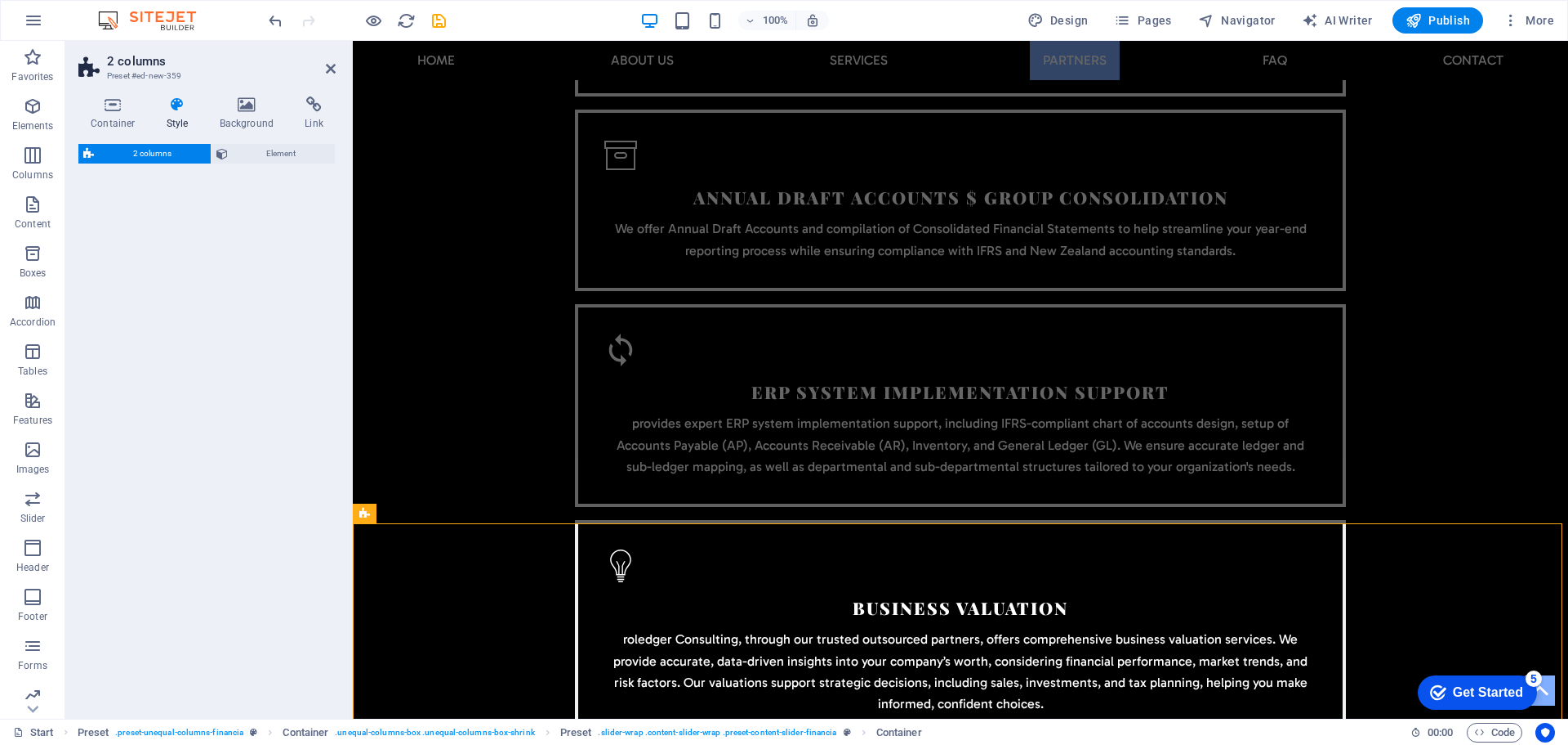
select select "rem"
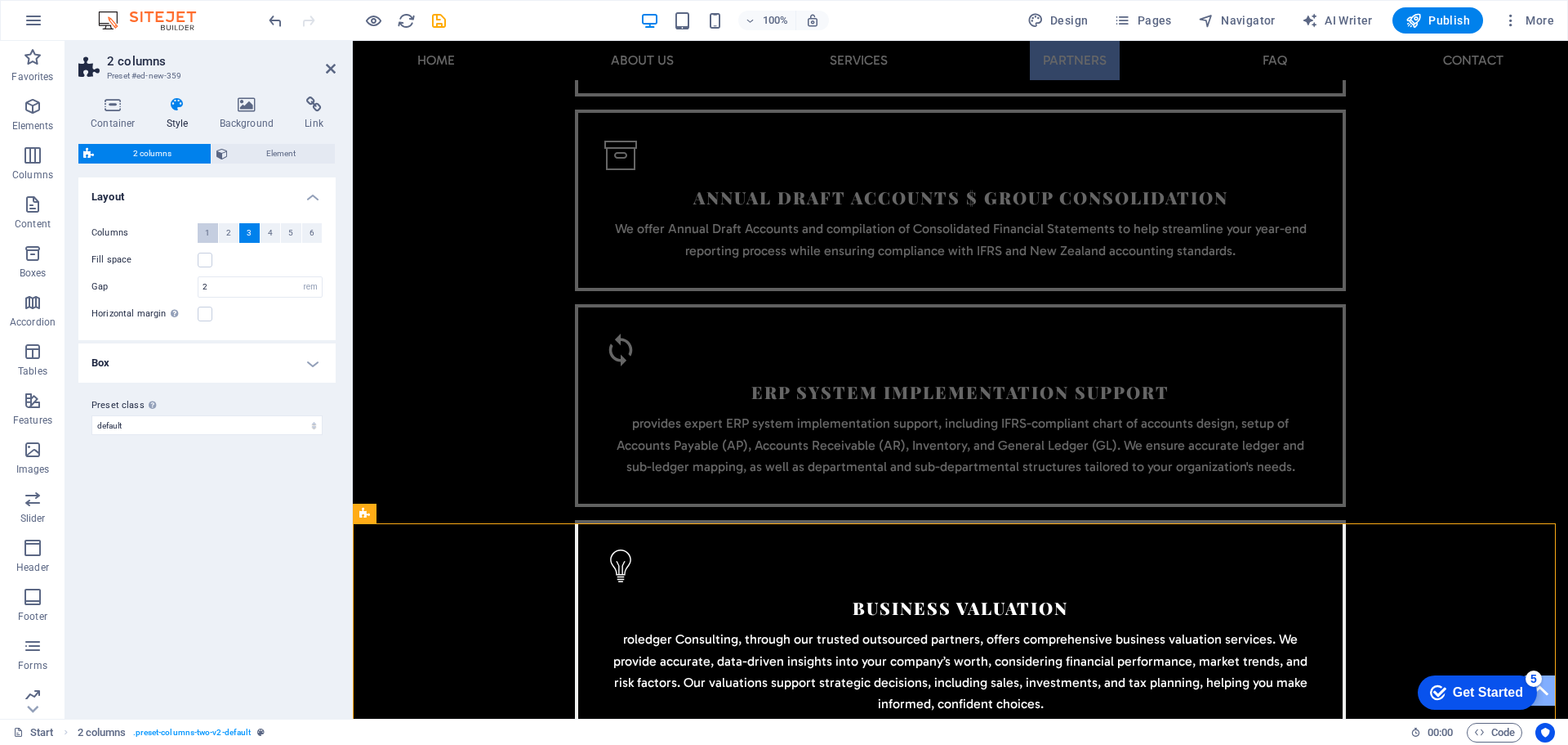
click at [203, 229] on button "1" at bounding box center [207, 233] width 20 height 19
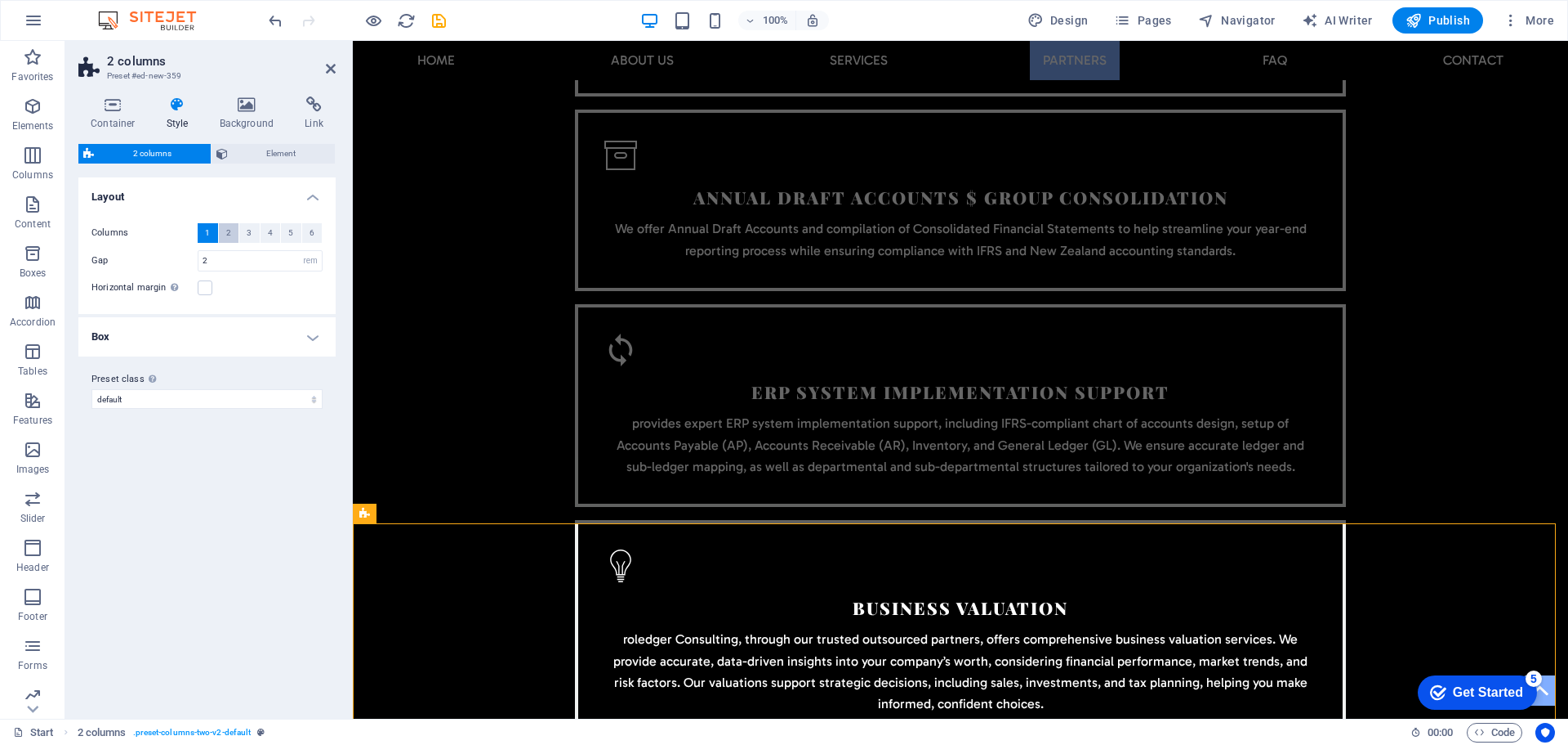
click at [226, 231] on span "2" at bounding box center [228, 233] width 5 height 19
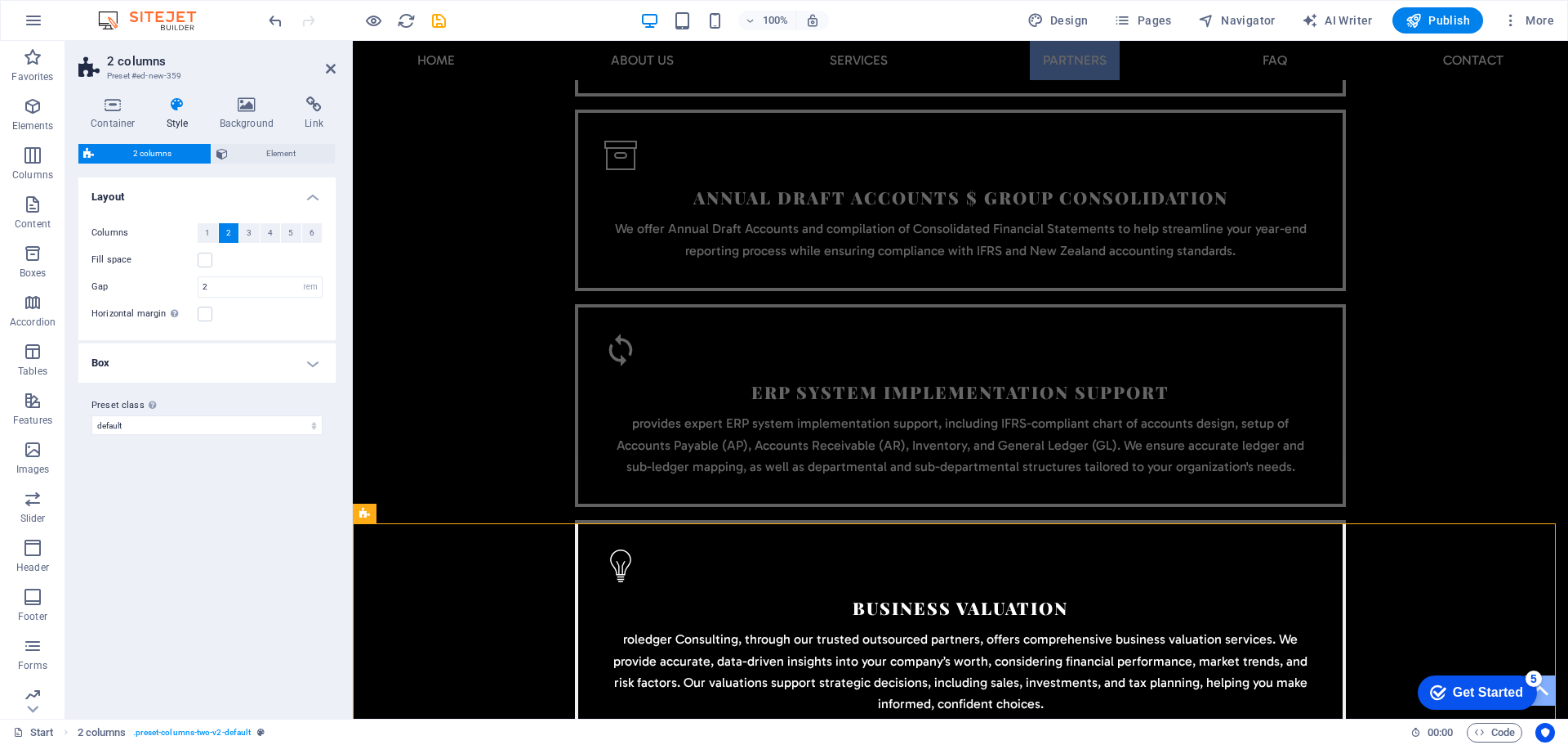
click at [308, 362] on h4 "Box" at bounding box center [207, 362] width 257 height 39
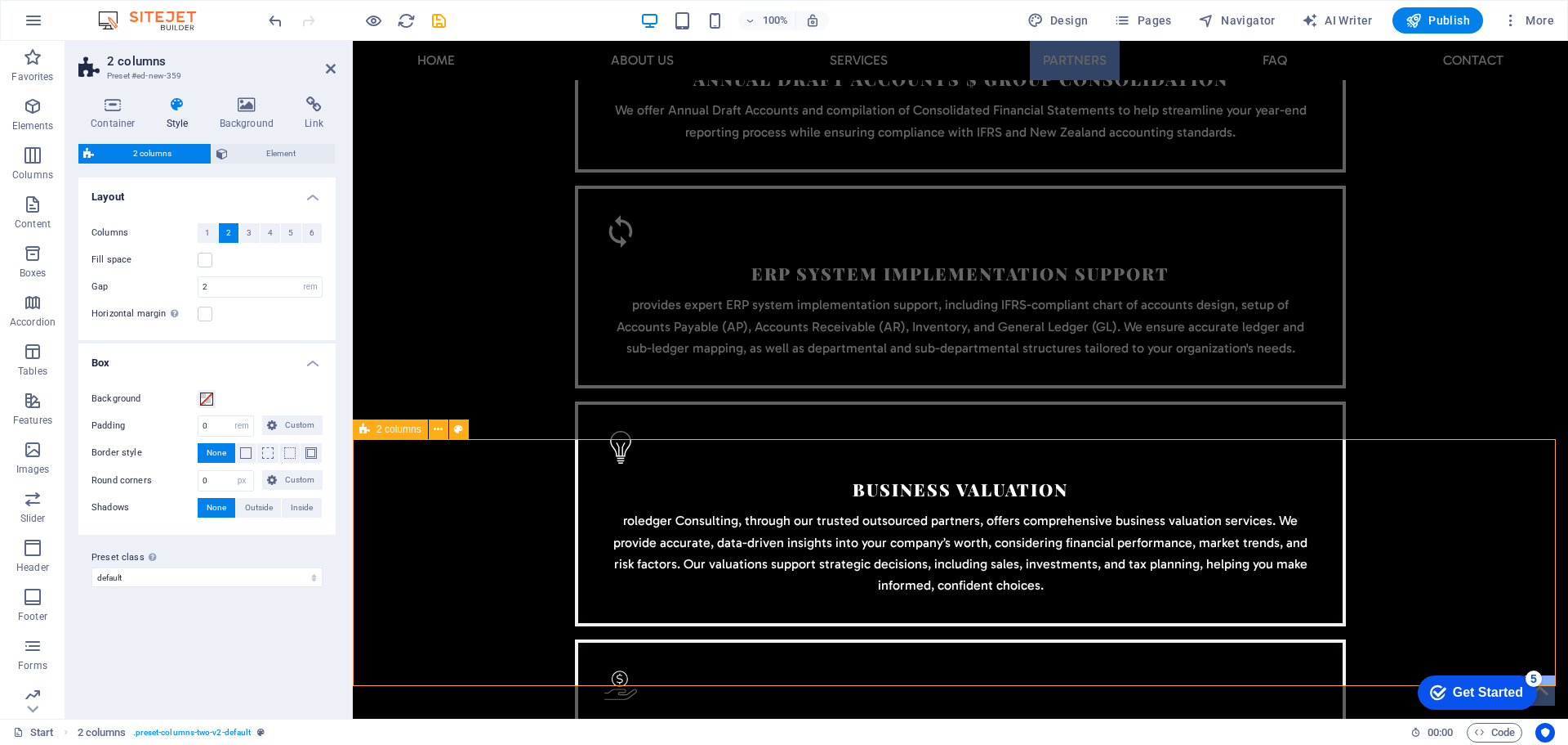
scroll to position [6958, 0]
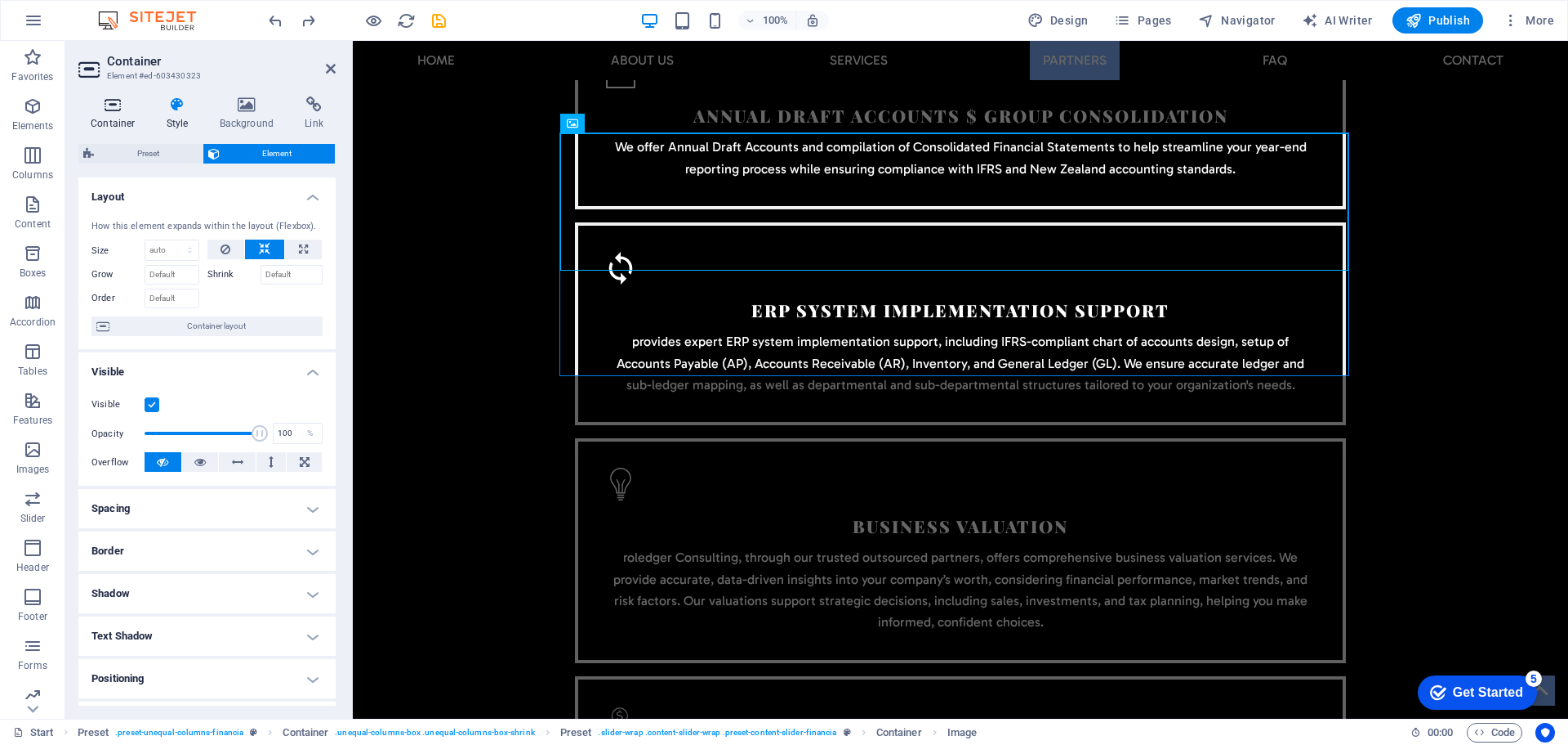
click at [91, 112] on icon at bounding box center [113, 104] width 69 height 17
